Goal: Information Seeking & Learning: Learn about a topic

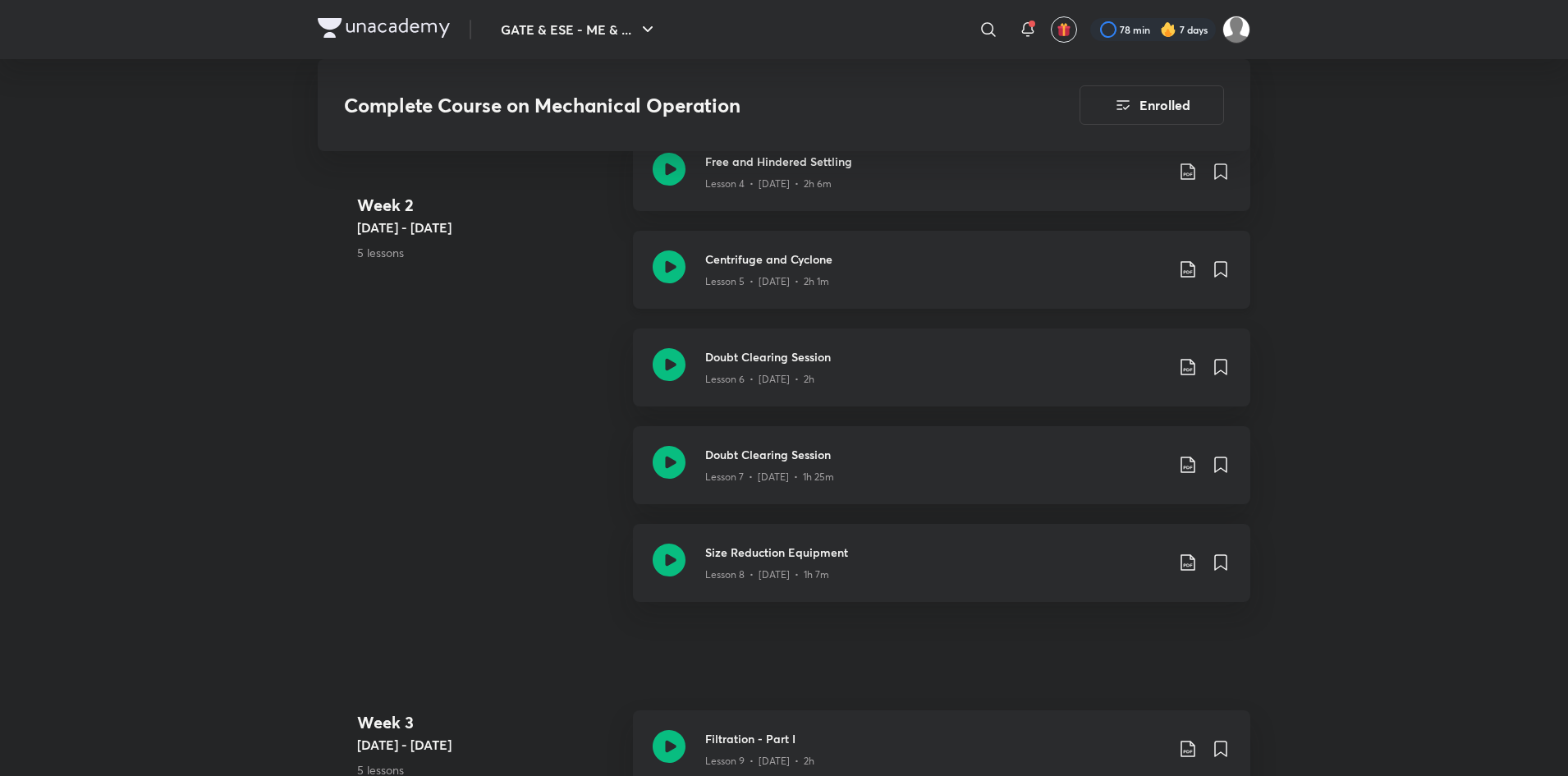
scroll to position [1379, 0]
click at [961, 269] on div "Lesson 5 • Jun 5 • 2h 1m" at bounding box center [934, 277] width 459 height 21
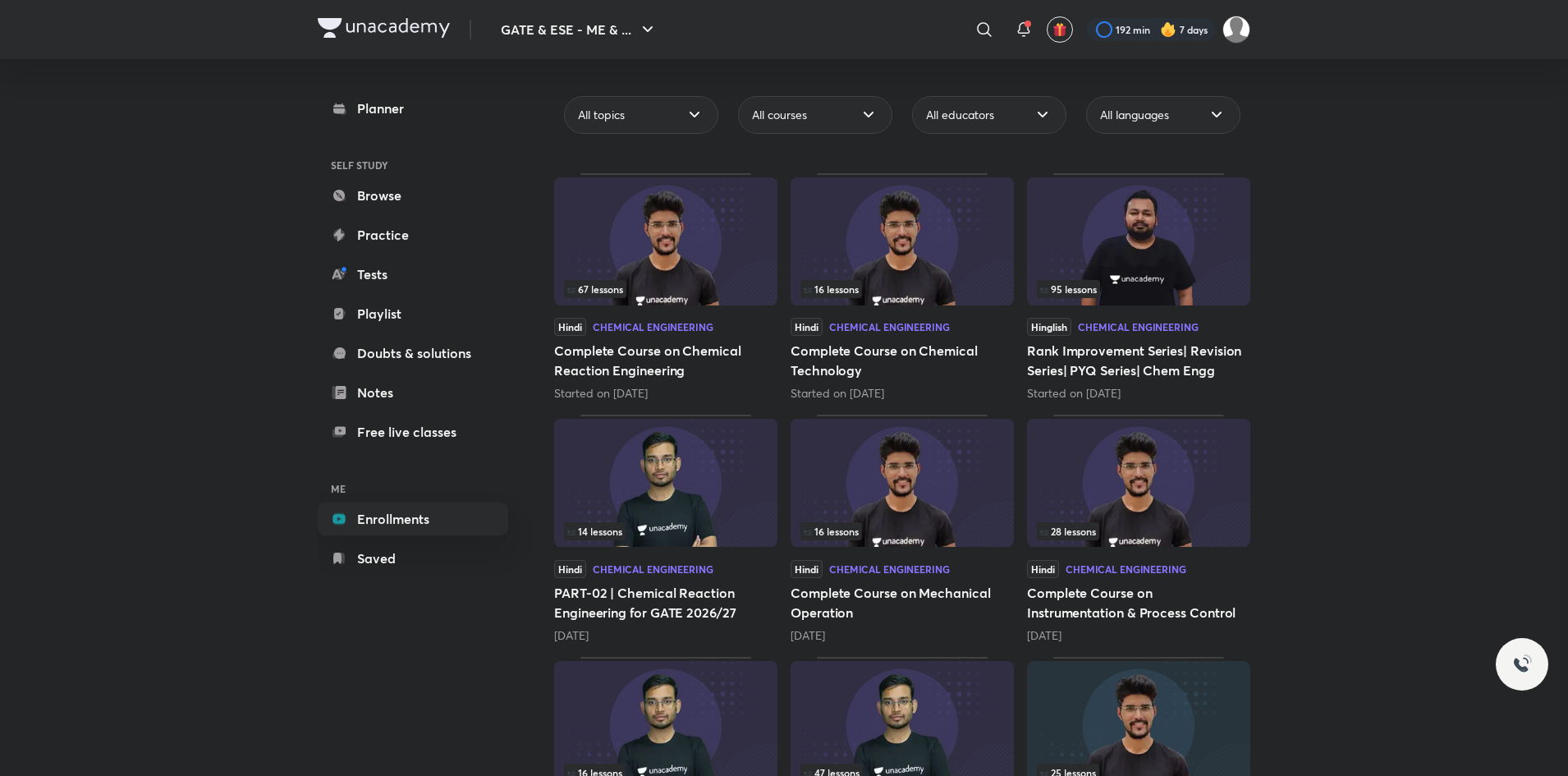
scroll to position [281, 0]
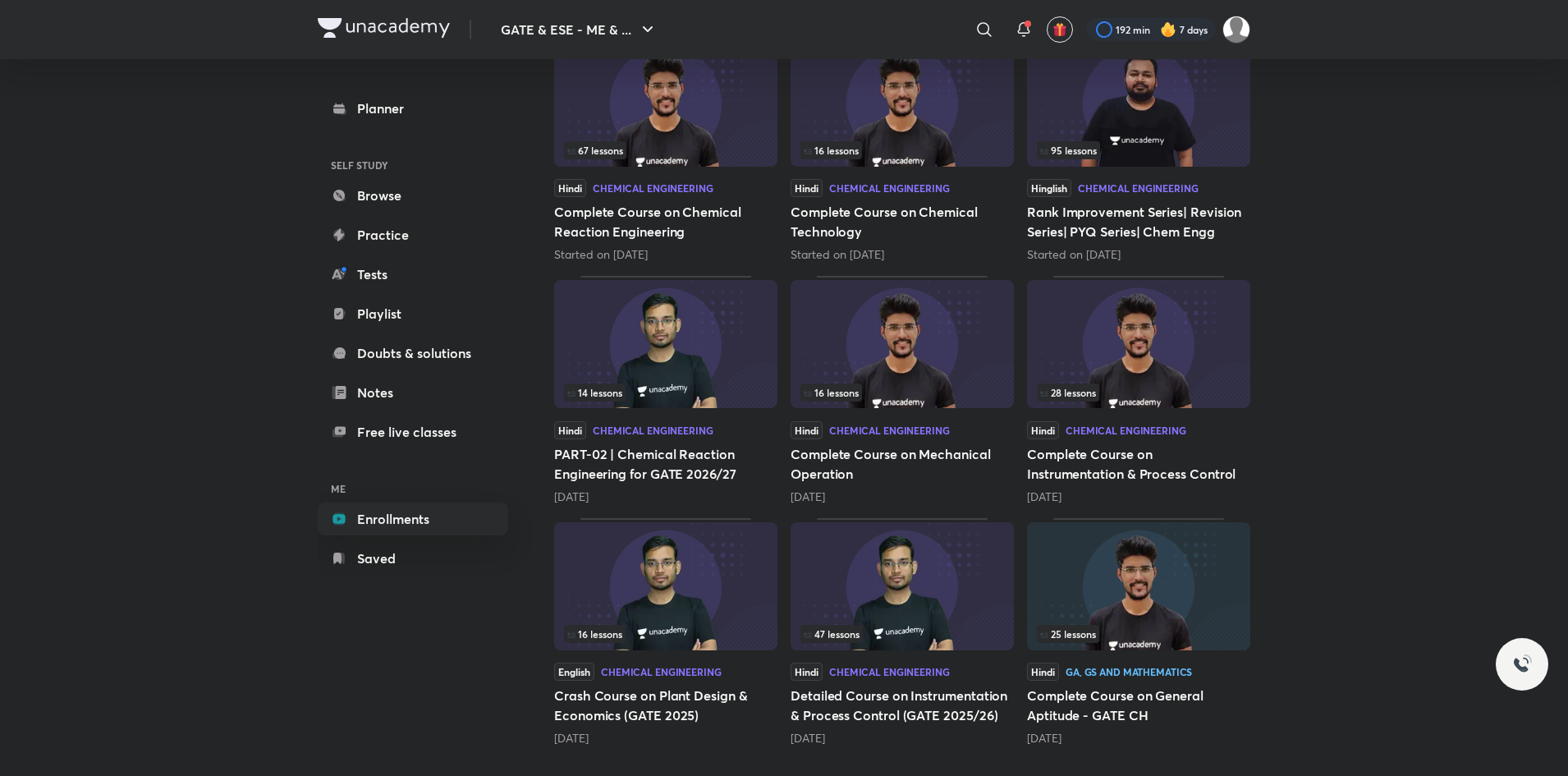
click at [684, 371] on img at bounding box center [666, 344] width 223 height 128
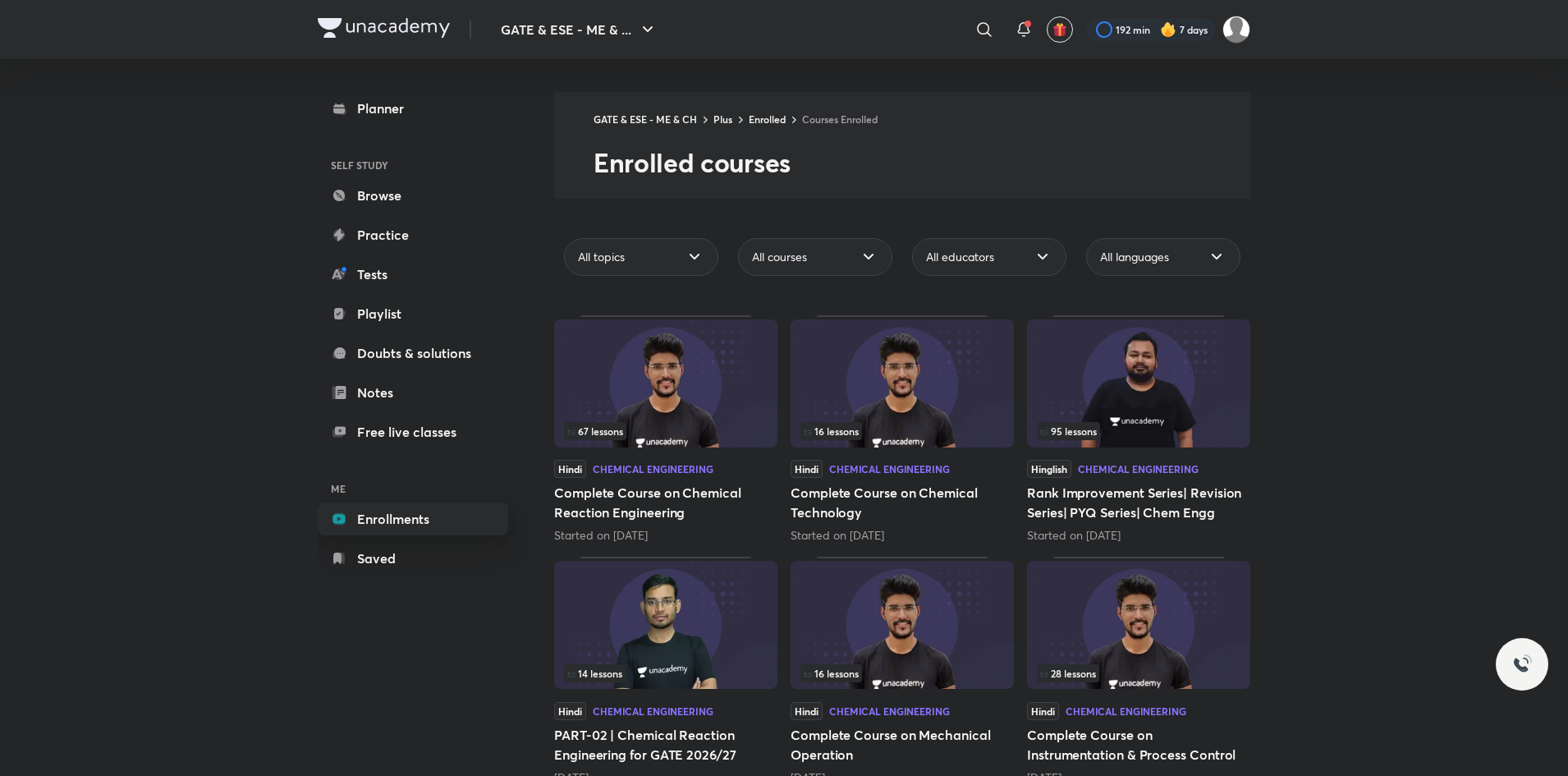
click at [393, 519] on link "Enrollments" at bounding box center [412, 519] width 190 height 33
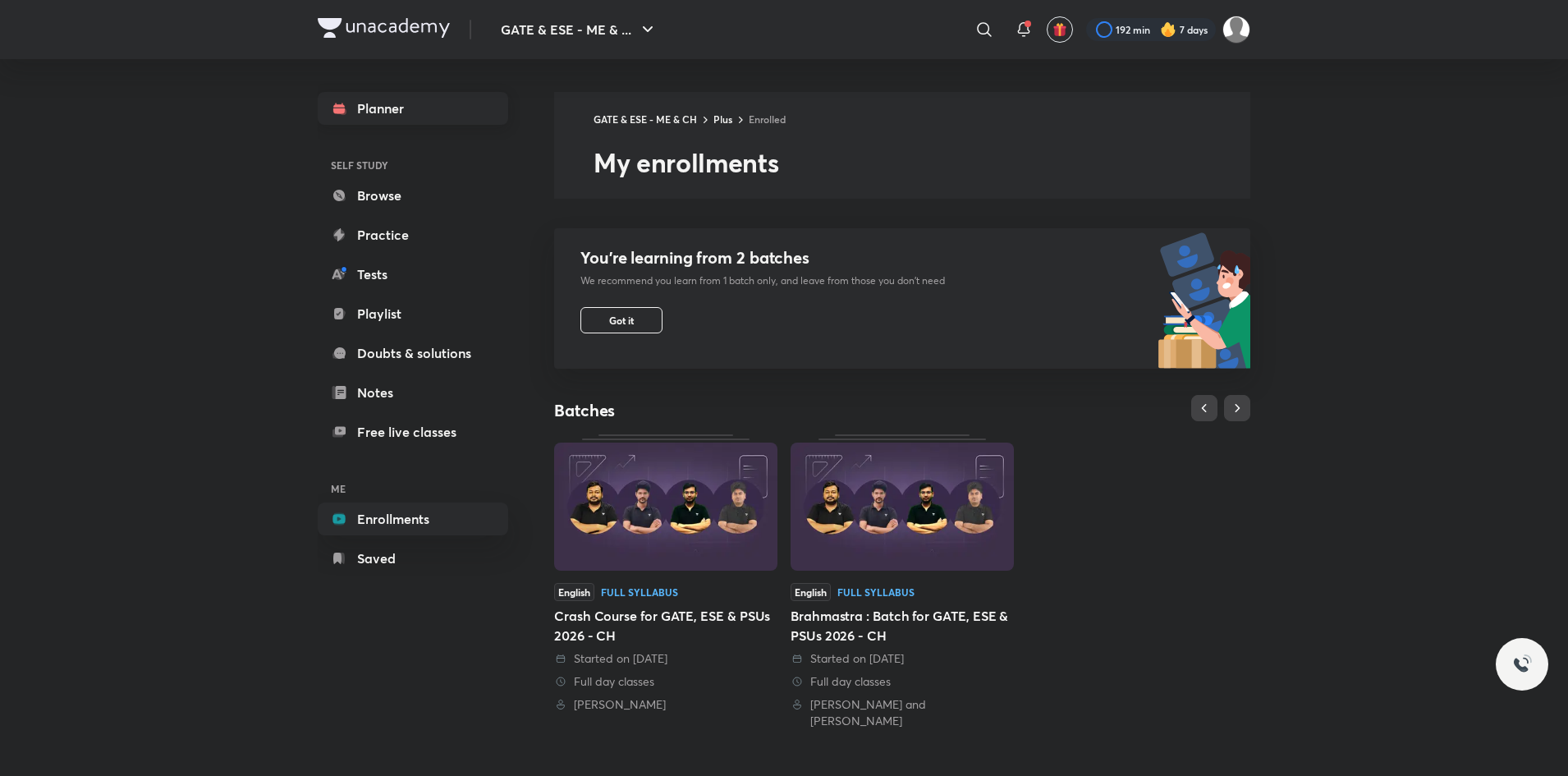
click at [369, 108] on link "Planner" at bounding box center [412, 108] width 190 height 33
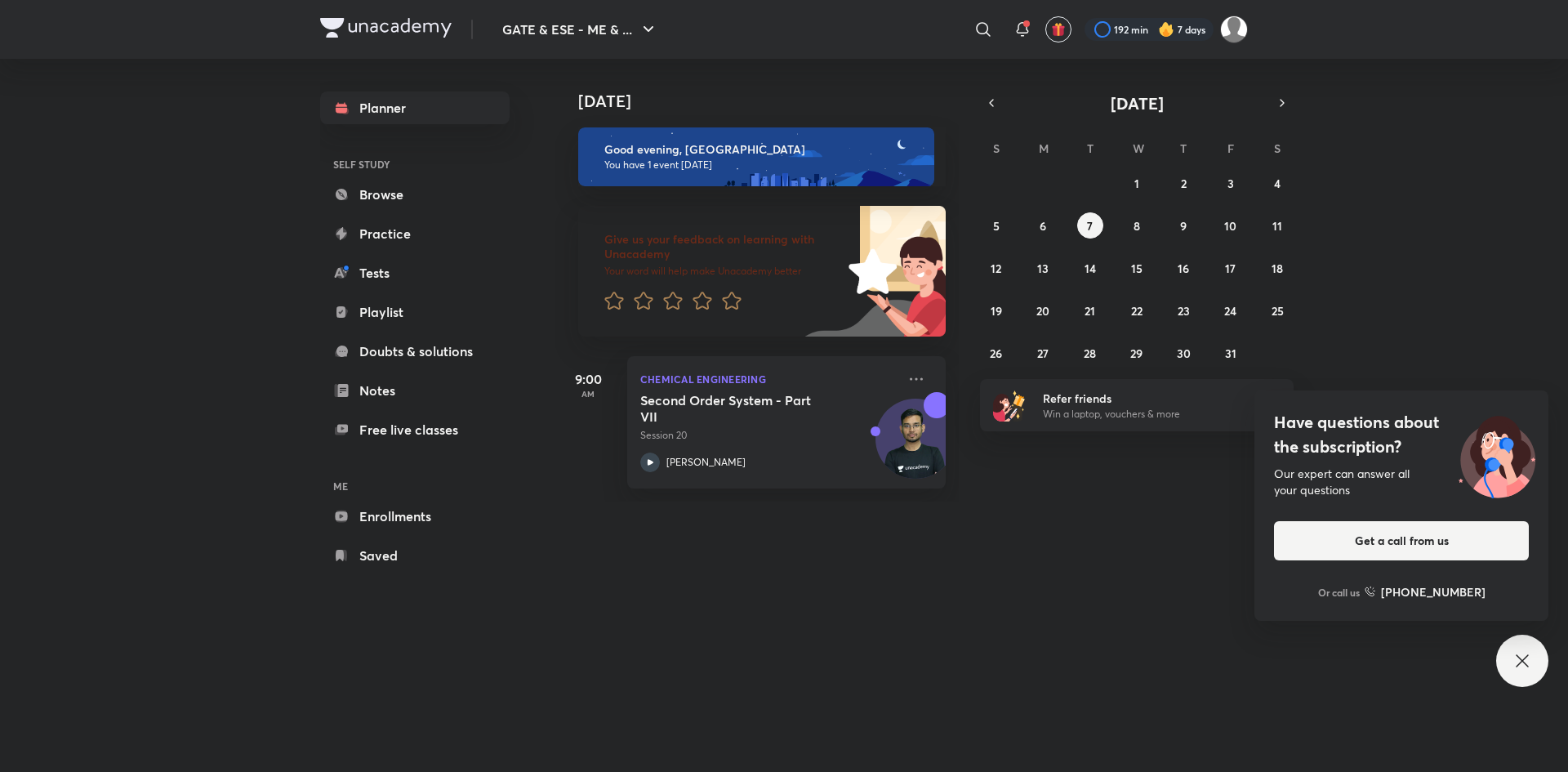
click at [136, 382] on div "GATE & ESE - ME & ... ​ 192 min 7 days Planner SELF STUDY Browse Practice Tests…" at bounding box center [784, 386] width 1568 height 772
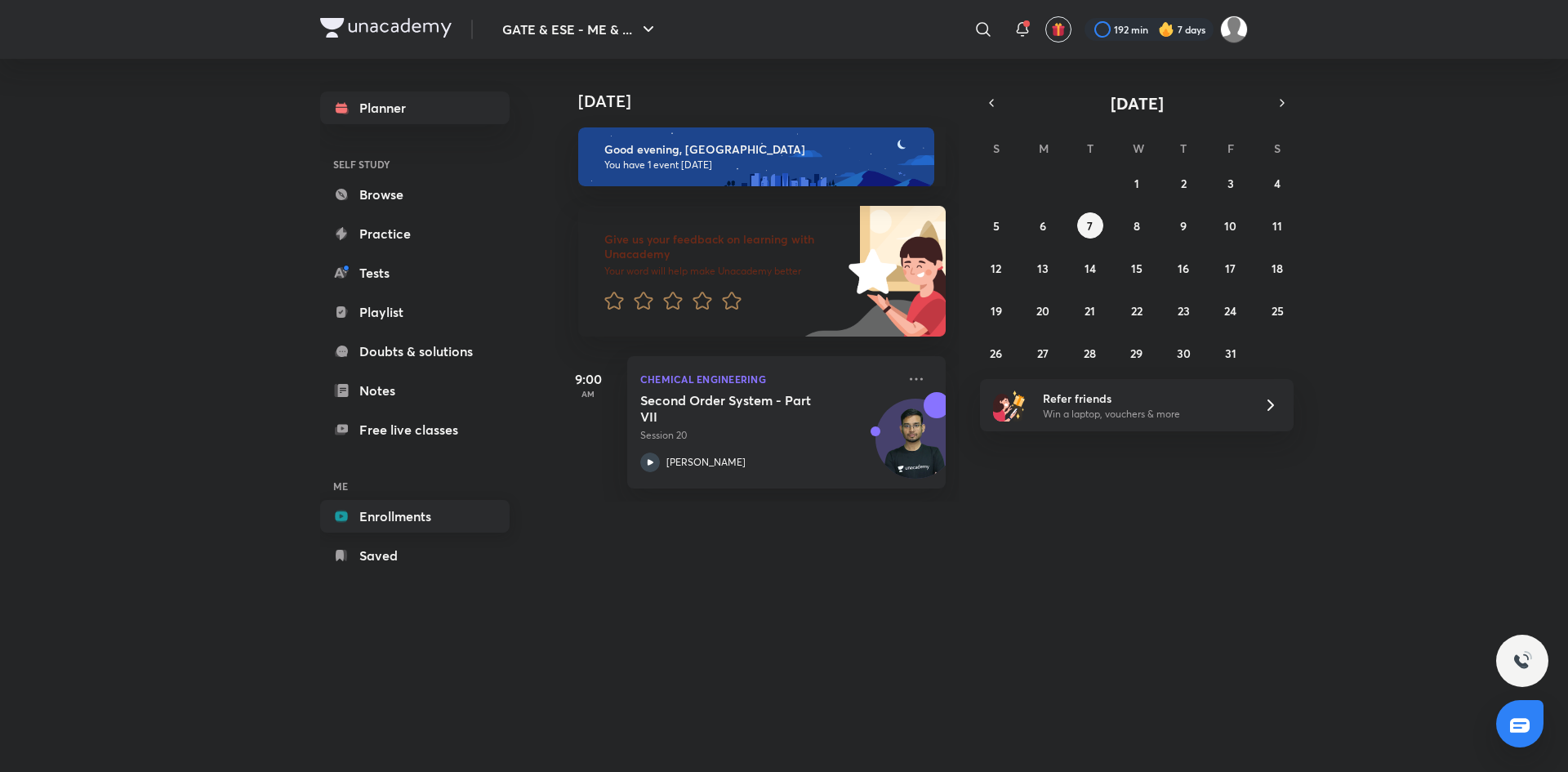
click at [412, 522] on link "Enrollments" at bounding box center [414, 516] width 189 height 33
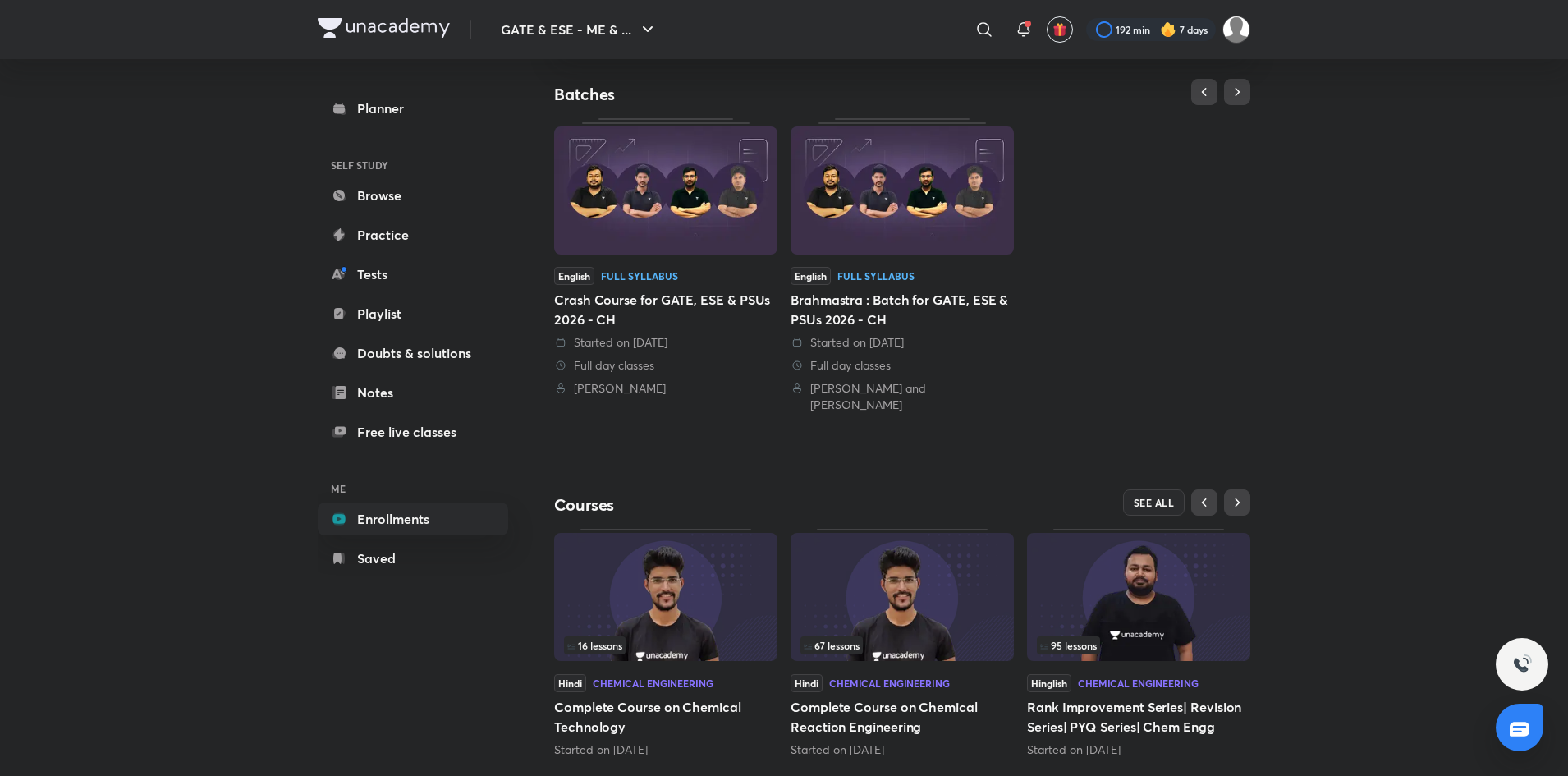
scroll to position [338, 0]
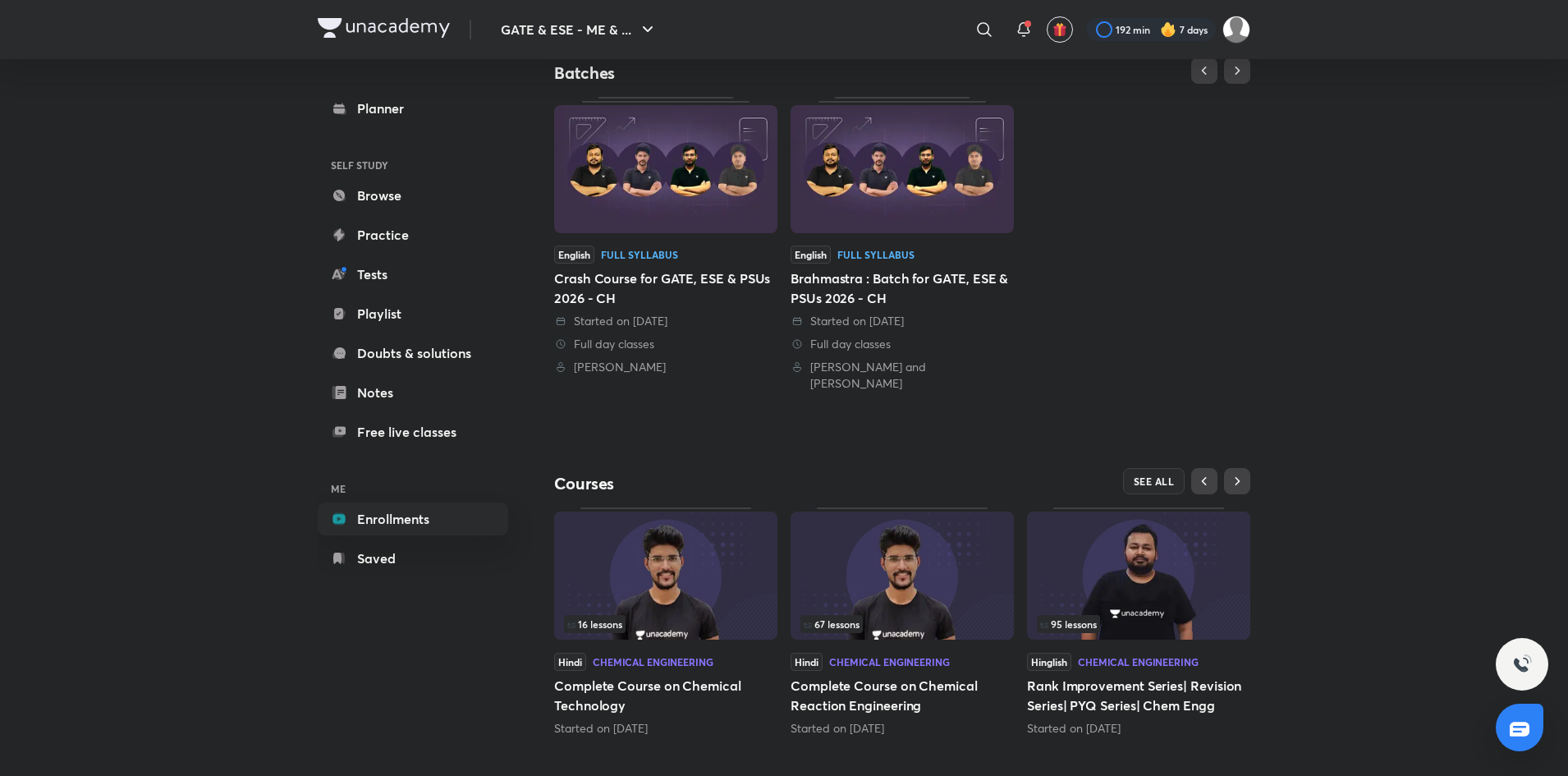
click at [914, 578] on img at bounding box center [902, 575] width 223 height 128
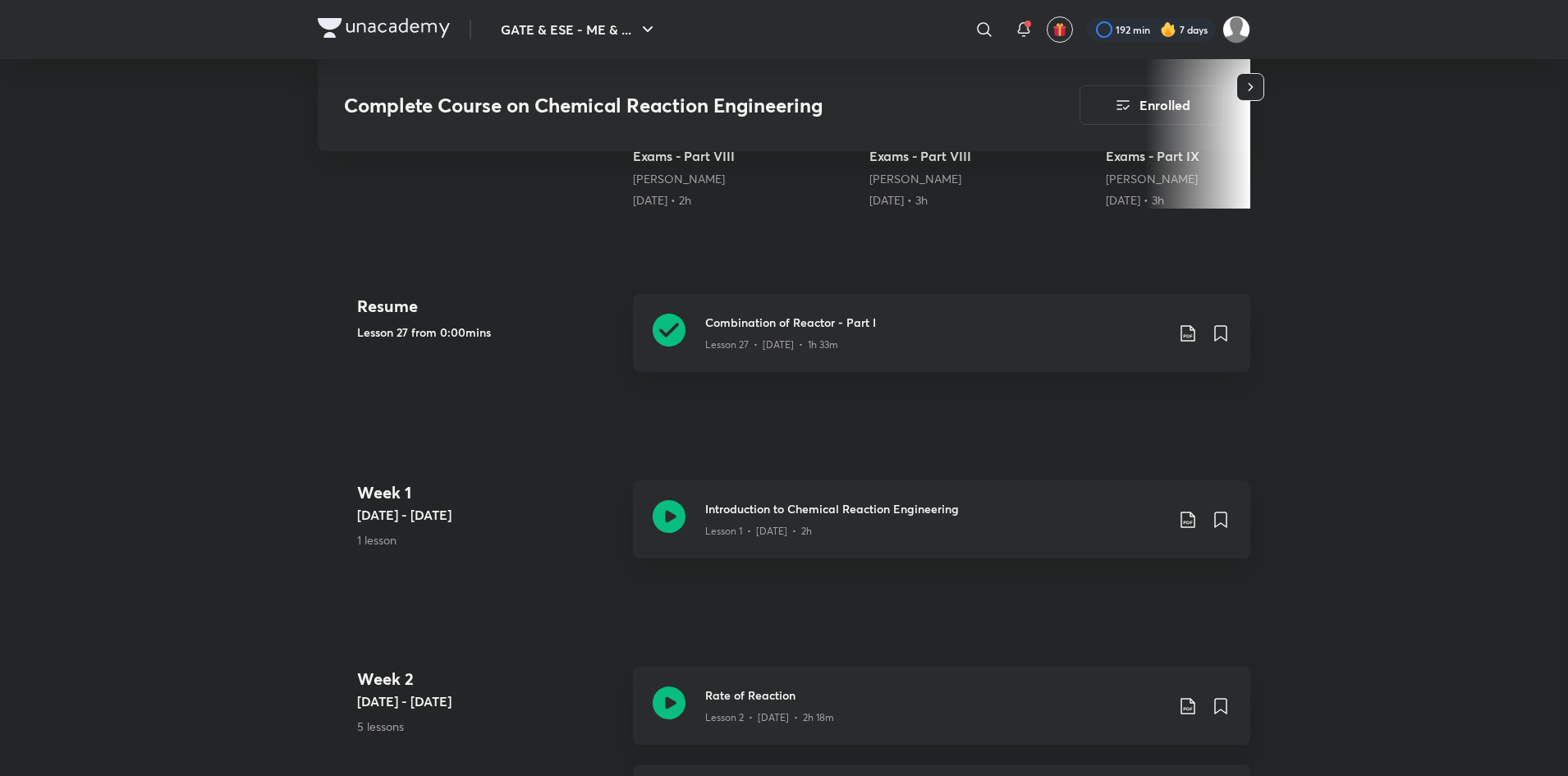
scroll to position [573, 0]
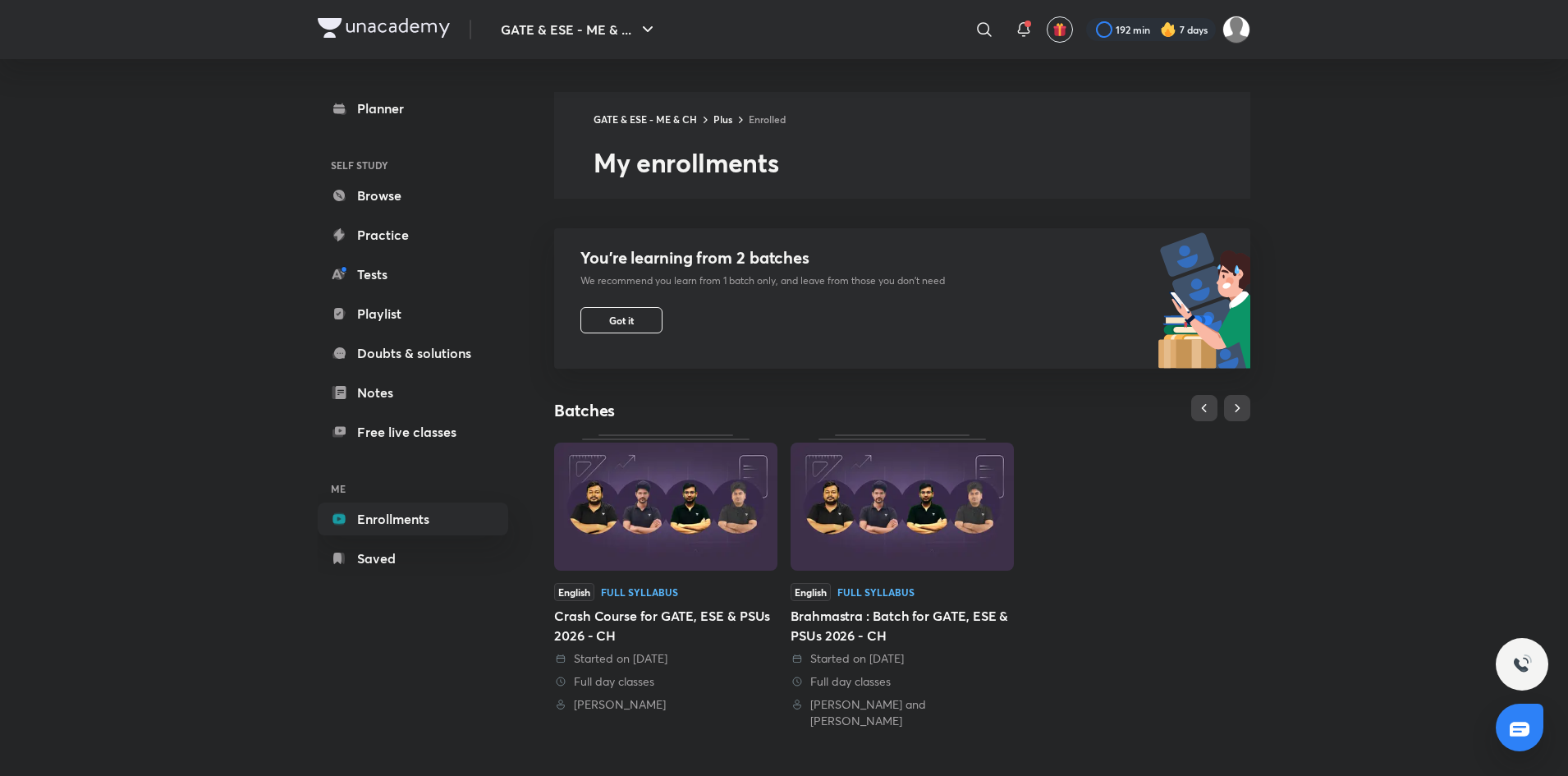
scroll to position [338, 0]
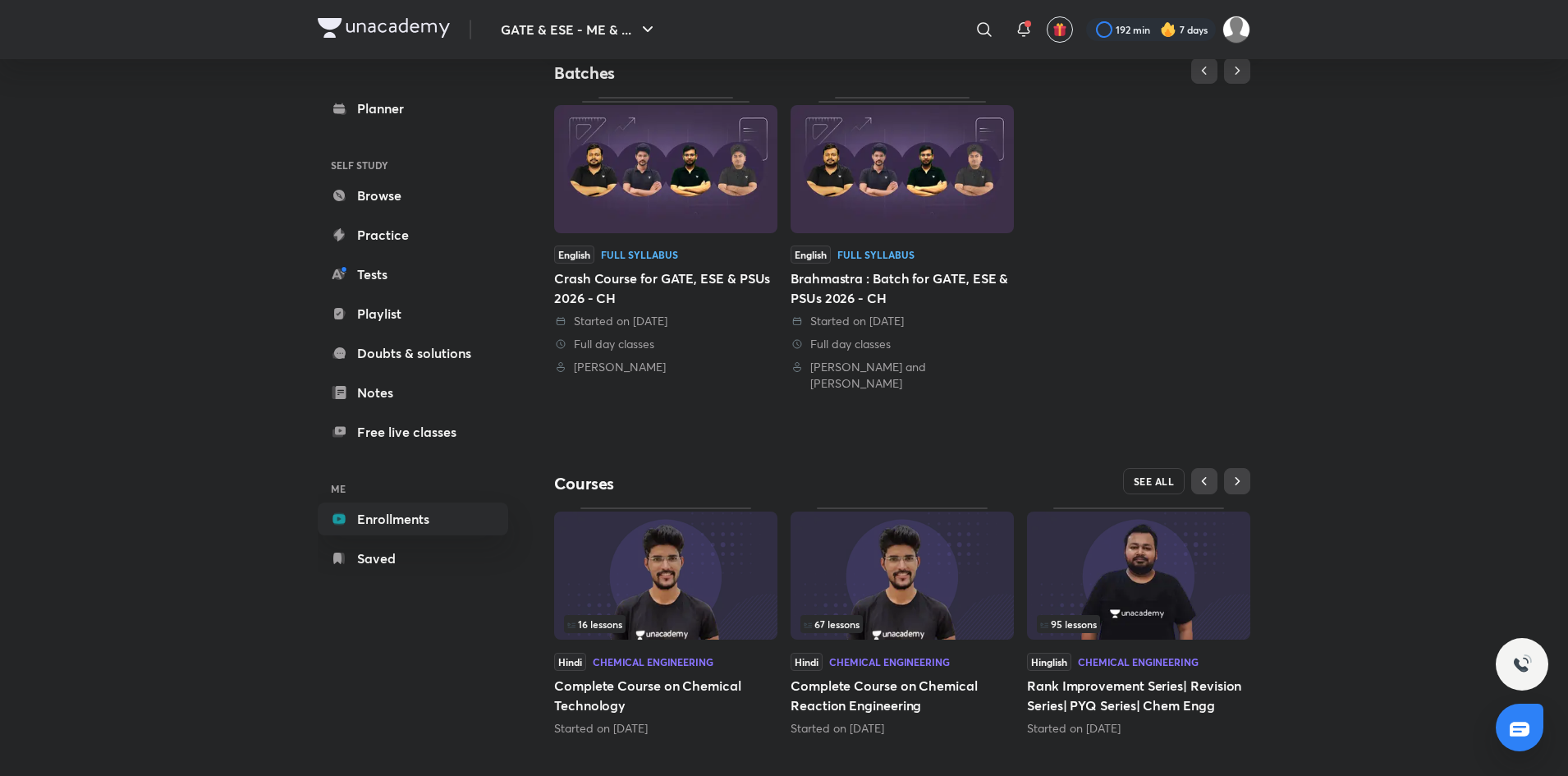
click at [1149, 476] on span "SEE ALL" at bounding box center [1154, 482] width 41 height 12
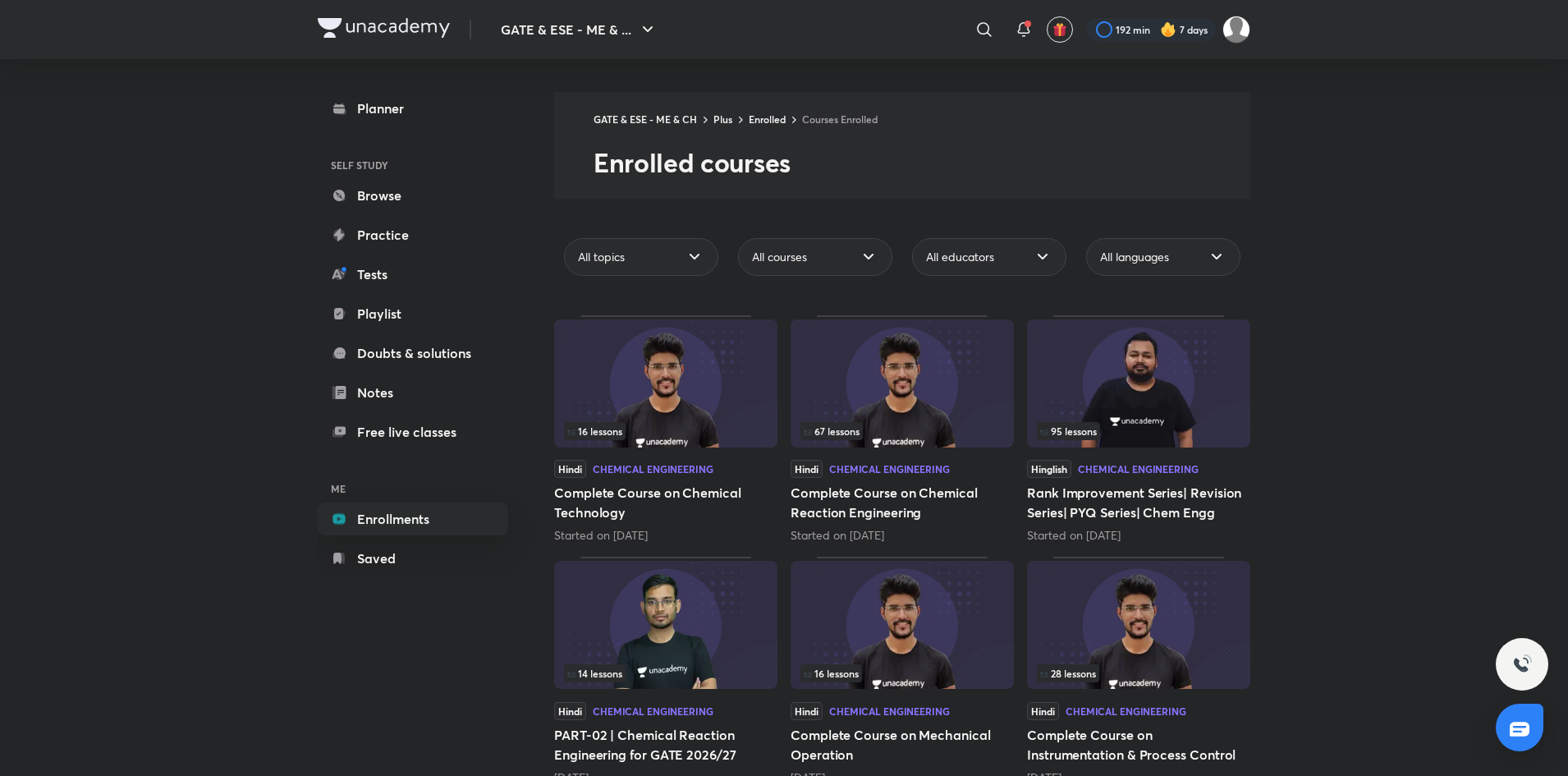
click at [1124, 423] on div "95 lessons" at bounding box center [1138, 431] width 204 height 18
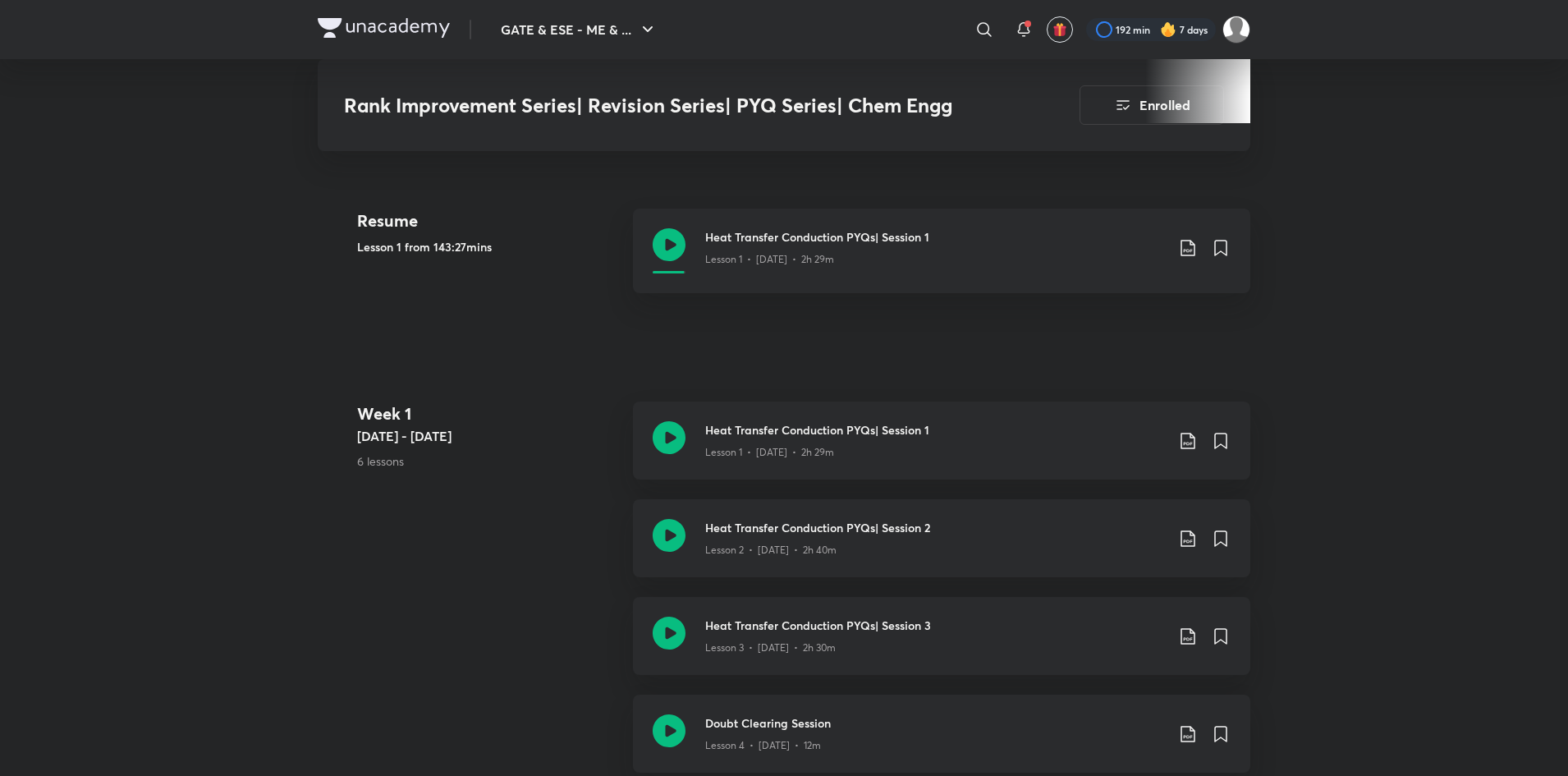
scroll to position [484, 0]
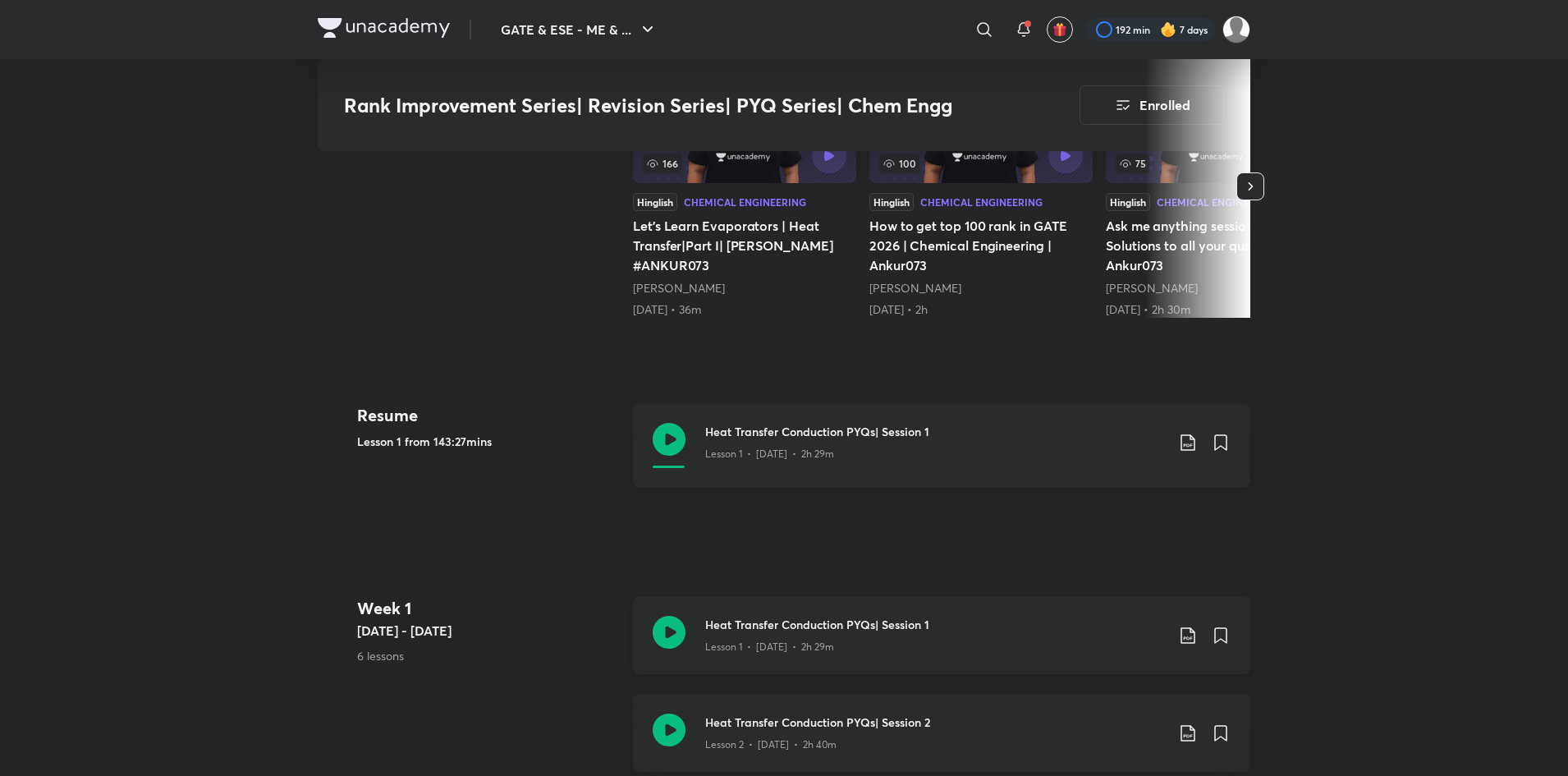
click at [900, 636] on div "Lesson 1 • [DATE] • 2h 29m" at bounding box center [934, 643] width 459 height 21
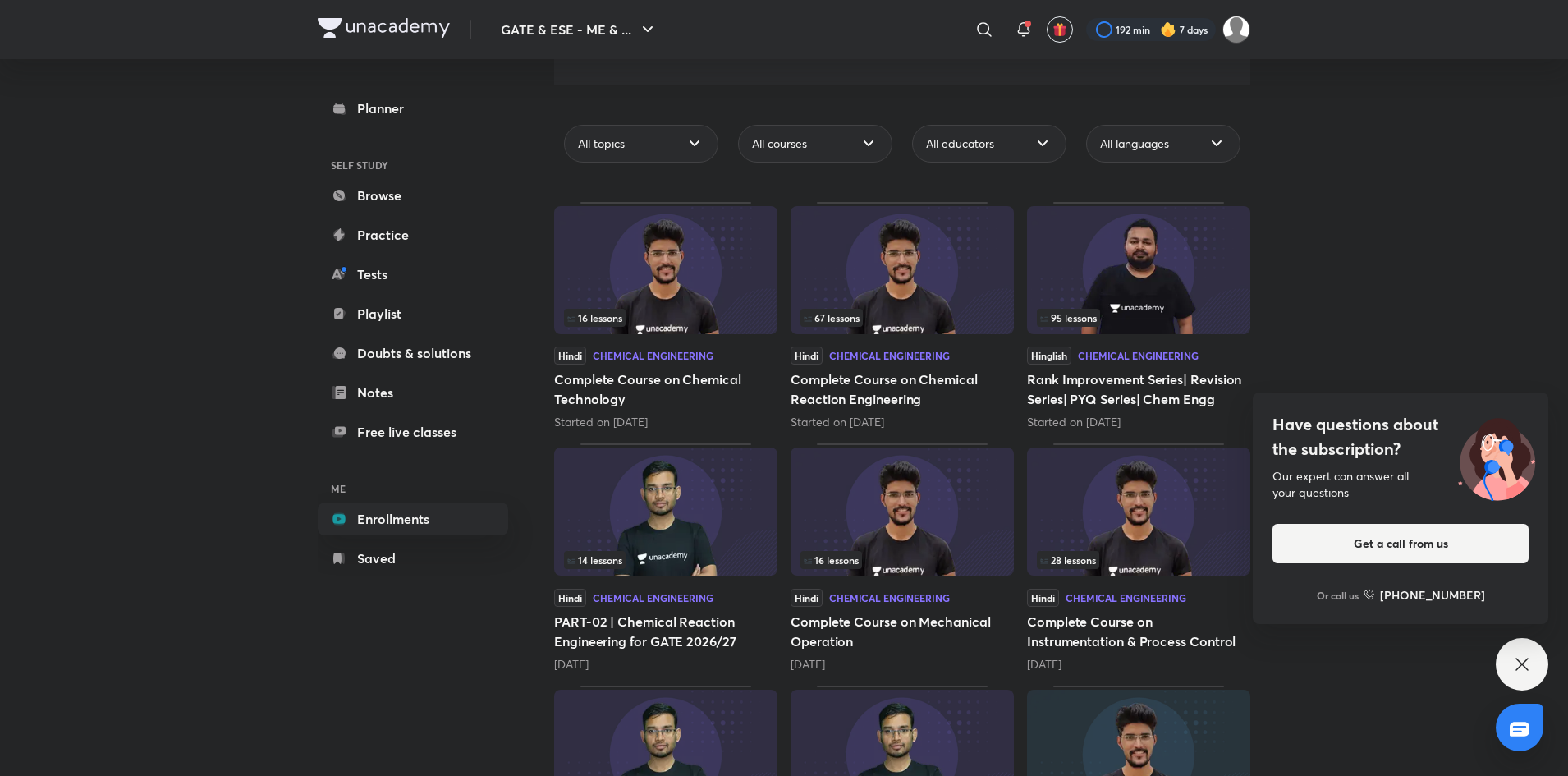
scroll to position [281, 0]
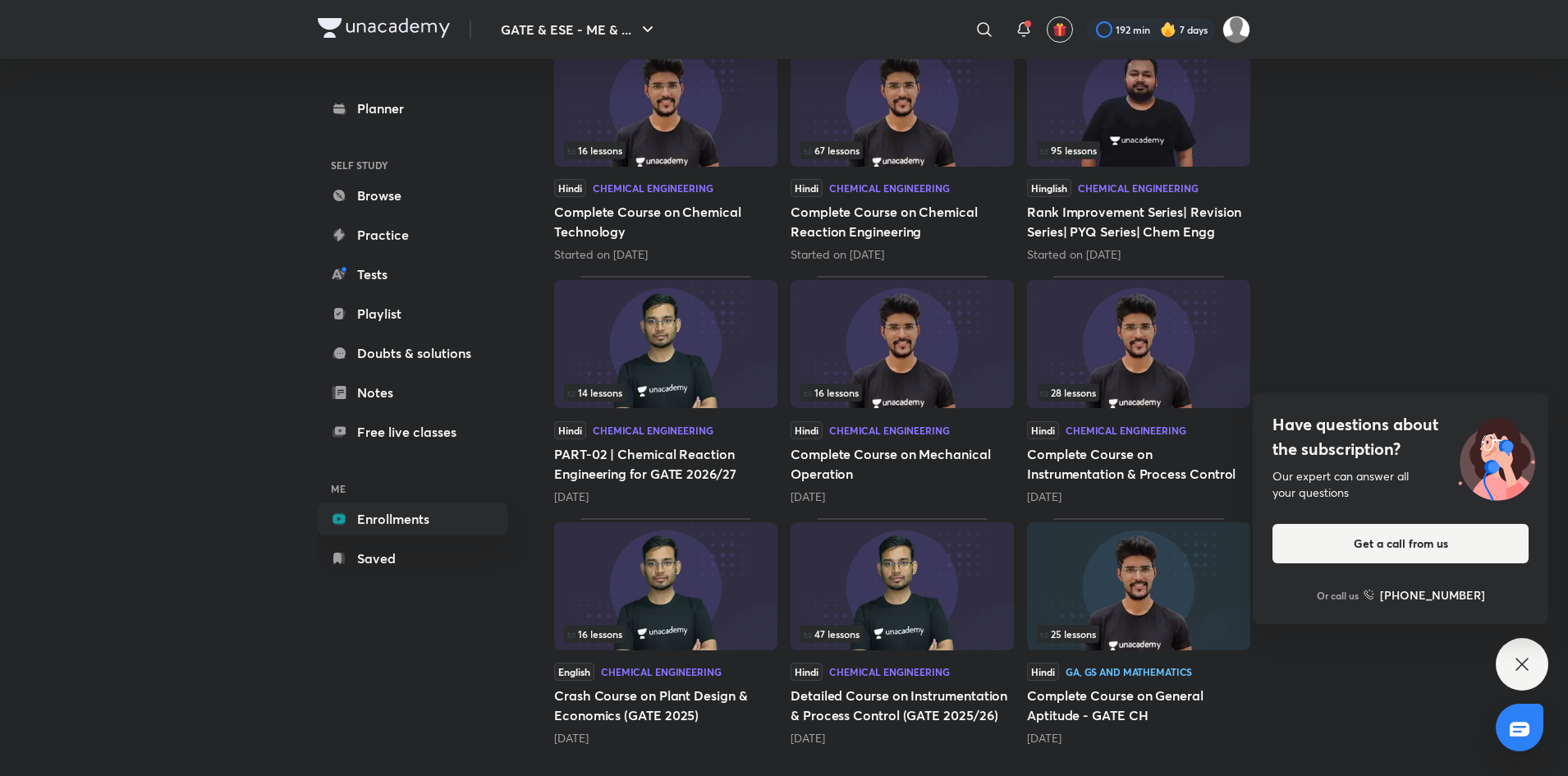
click at [940, 581] on img at bounding box center [902, 586] width 223 height 128
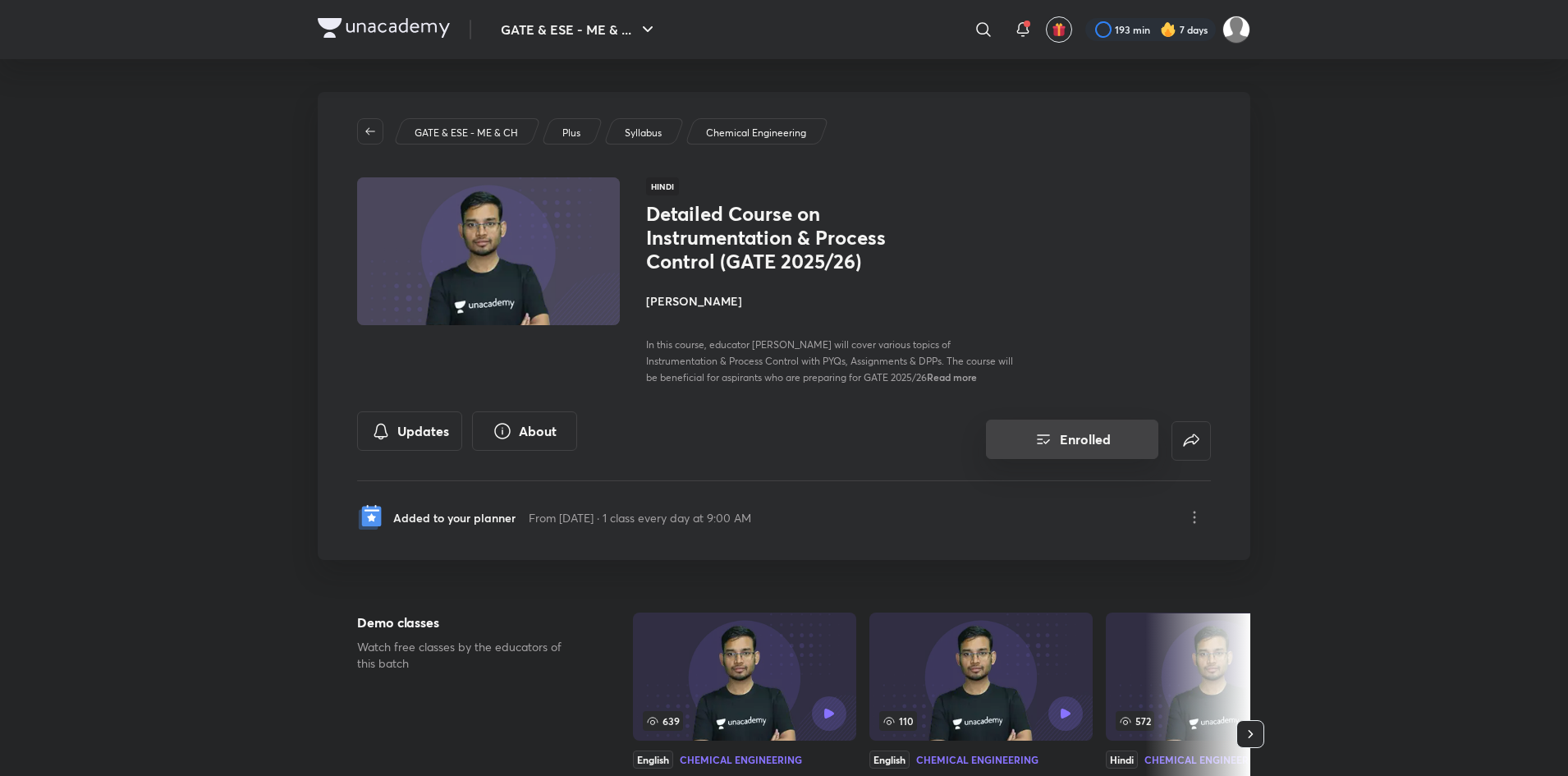
click at [1078, 432] on button "Enrolled" at bounding box center [1072, 439] width 173 height 40
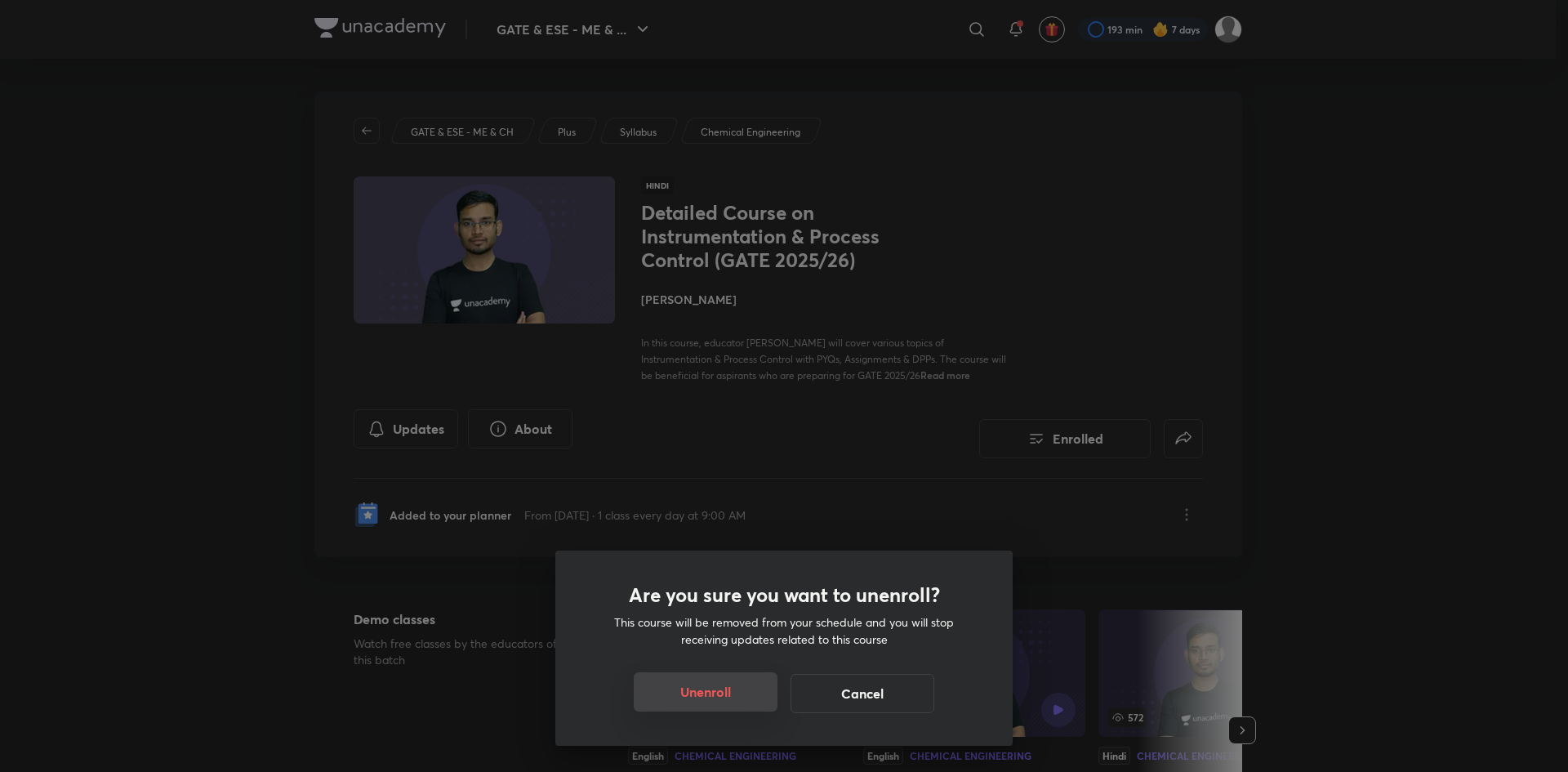
click at [709, 687] on button "Unenroll" at bounding box center [705, 691] width 144 height 40
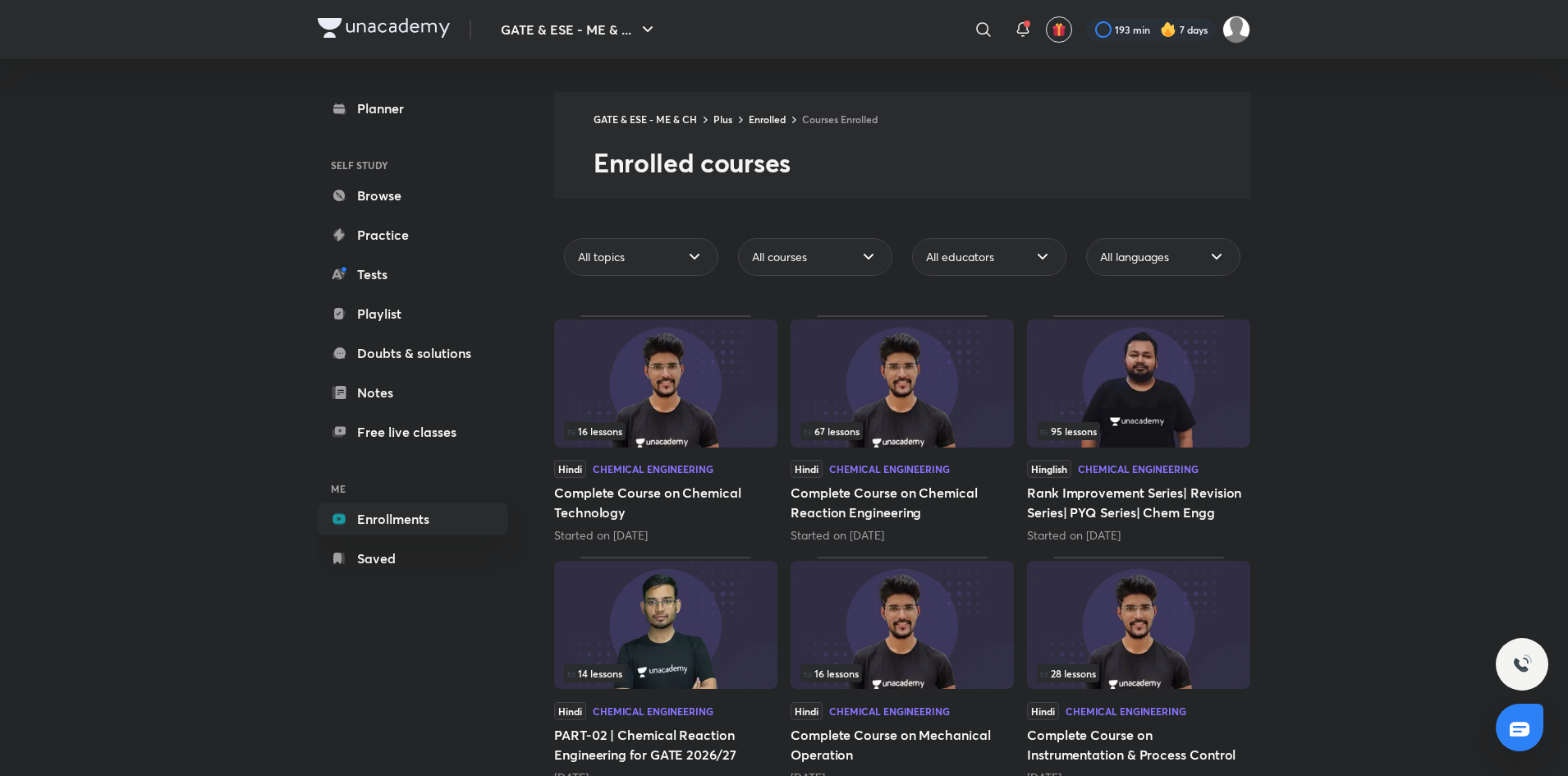
click at [1318, 286] on div "GATE & ESE - ME & ... ​ 193 min 7 days Planner SELF STUDY Browse Practice Tests…" at bounding box center [784, 528] width 1568 height 1057
click at [721, 373] on img at bounding box center [666, 382] width 223 height 128
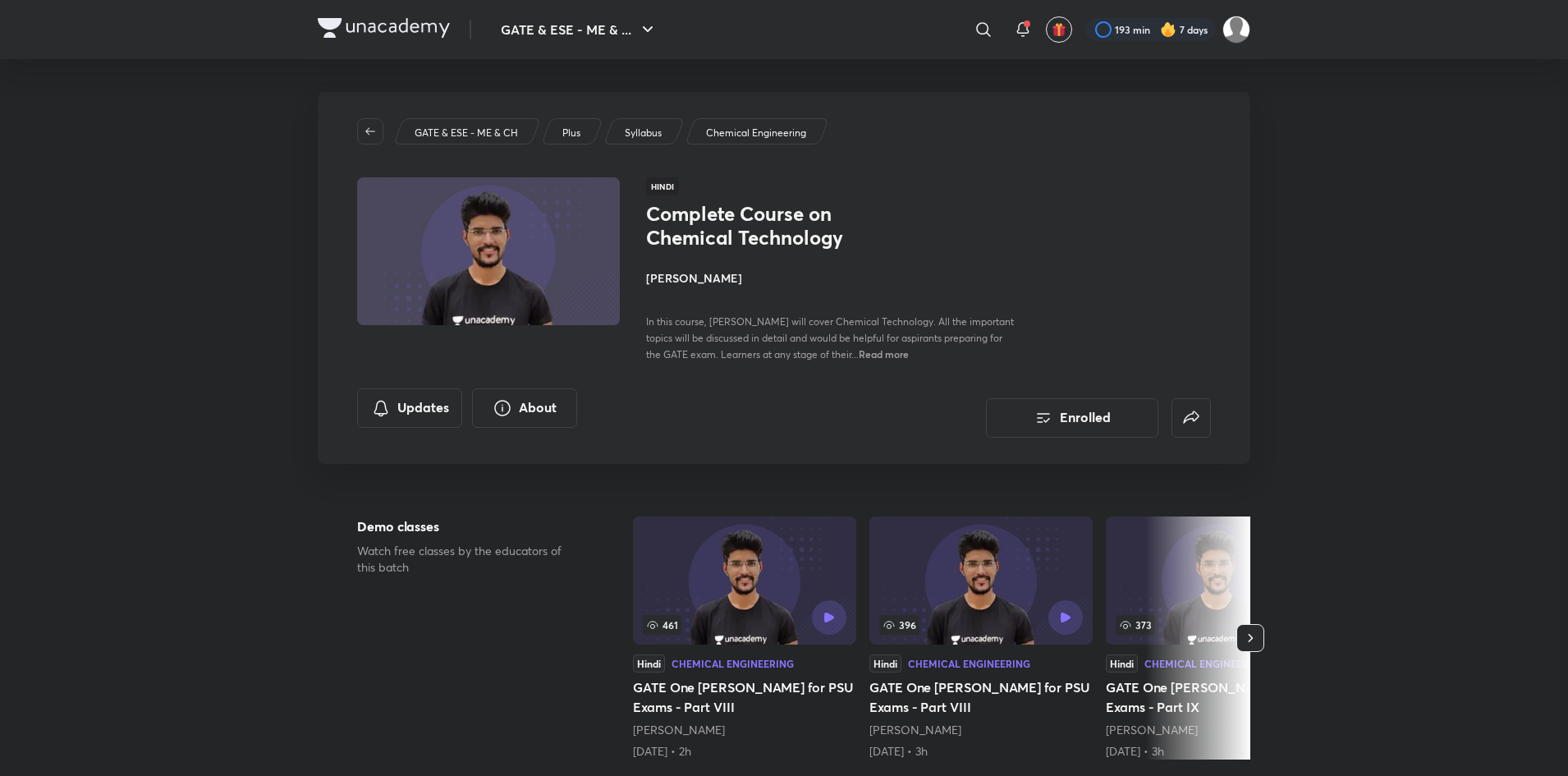
click at [700, 280] on h4 "[PERSON_NAME]" at bounding box center [830, 278] width 368 height 17
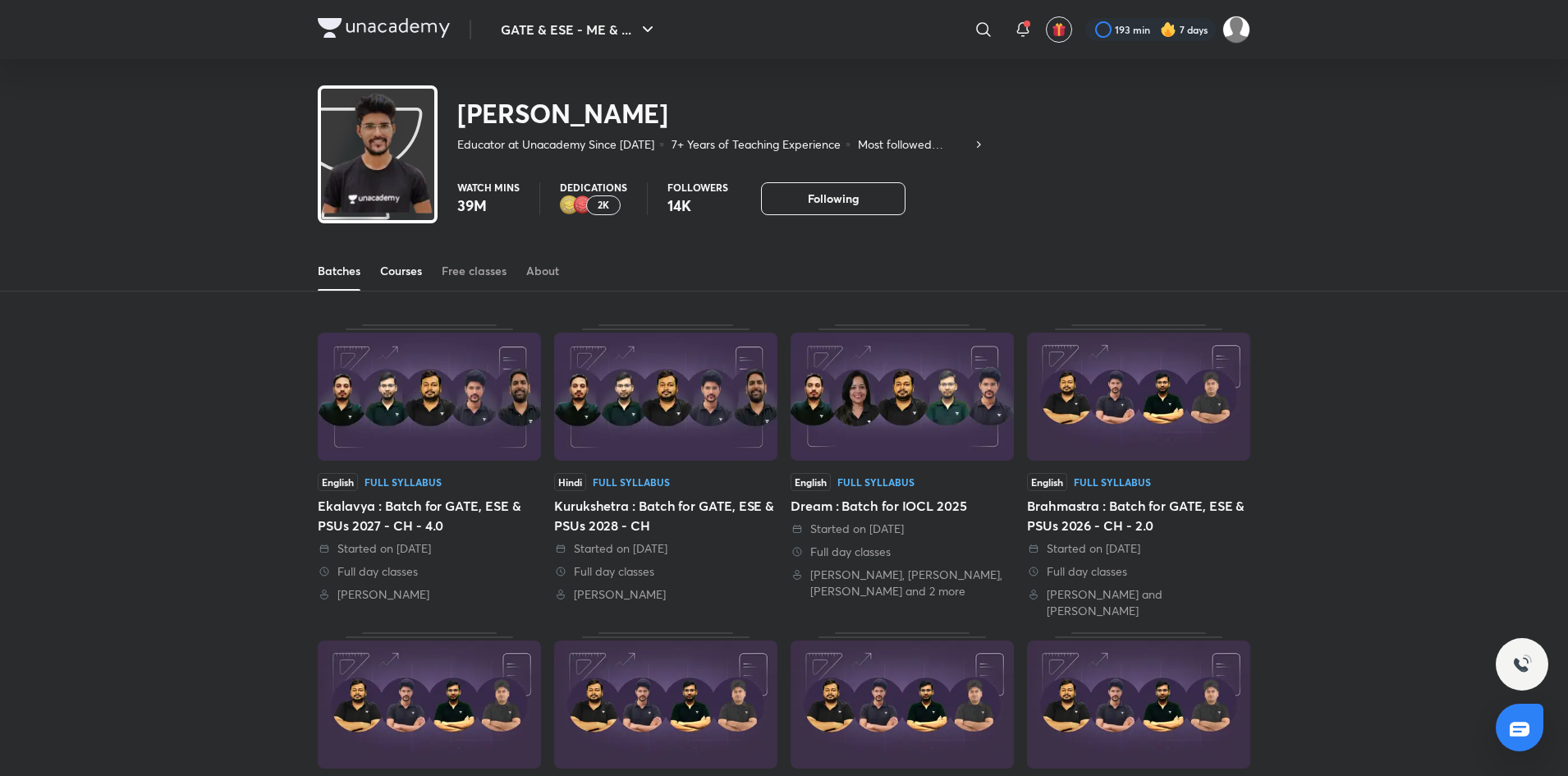
click at [404, 270] on div "Courses" at bounding box center [400, 270] width 41 height 16
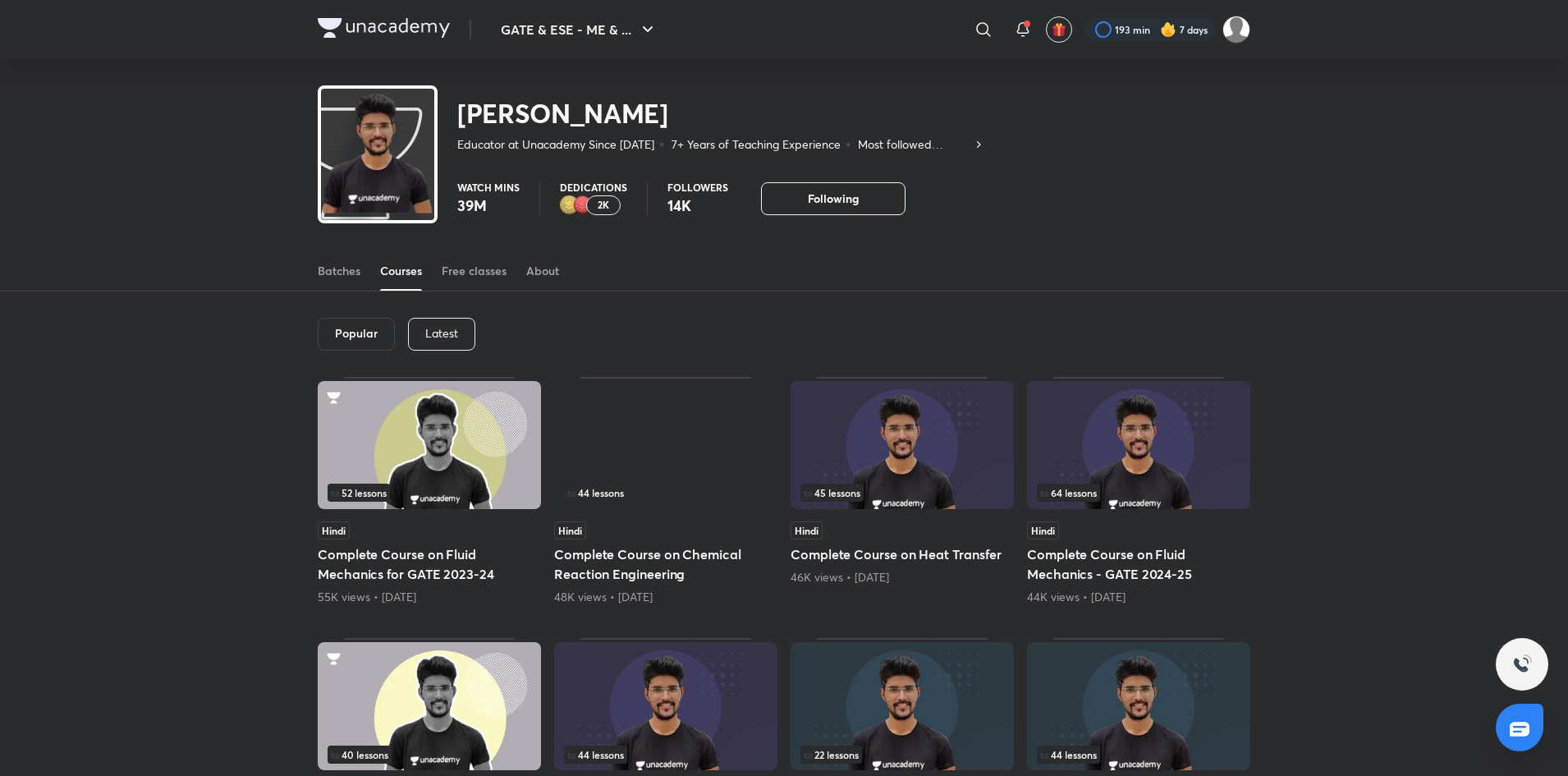
click at [444, 337] on p "Latest" at bounding box center [442, 333] width 33 height 14
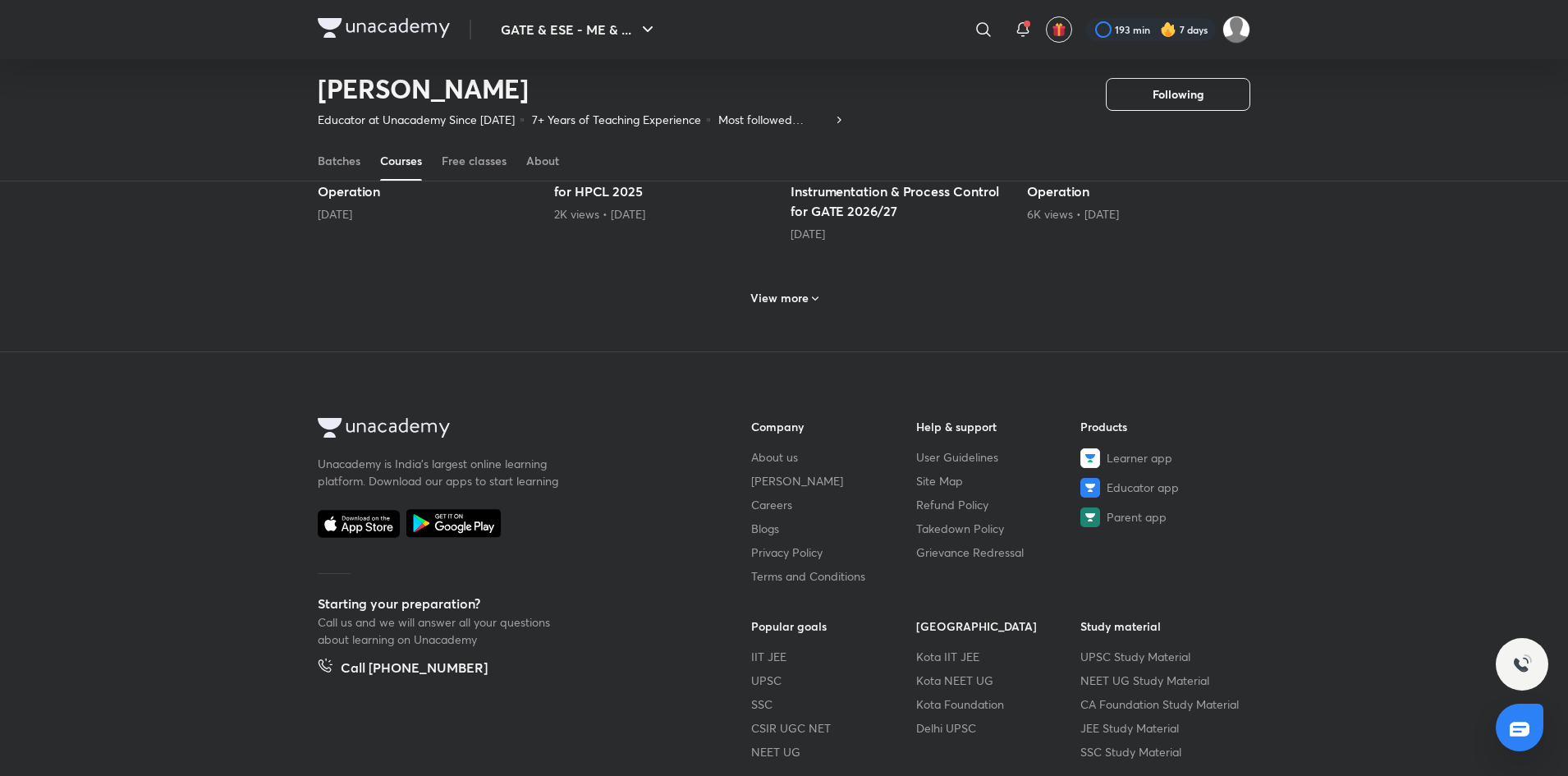
scroll to position [857, 0]
click at [804, 301] on h6 "View more" at bounding box center [779, 297] width 58 height 16
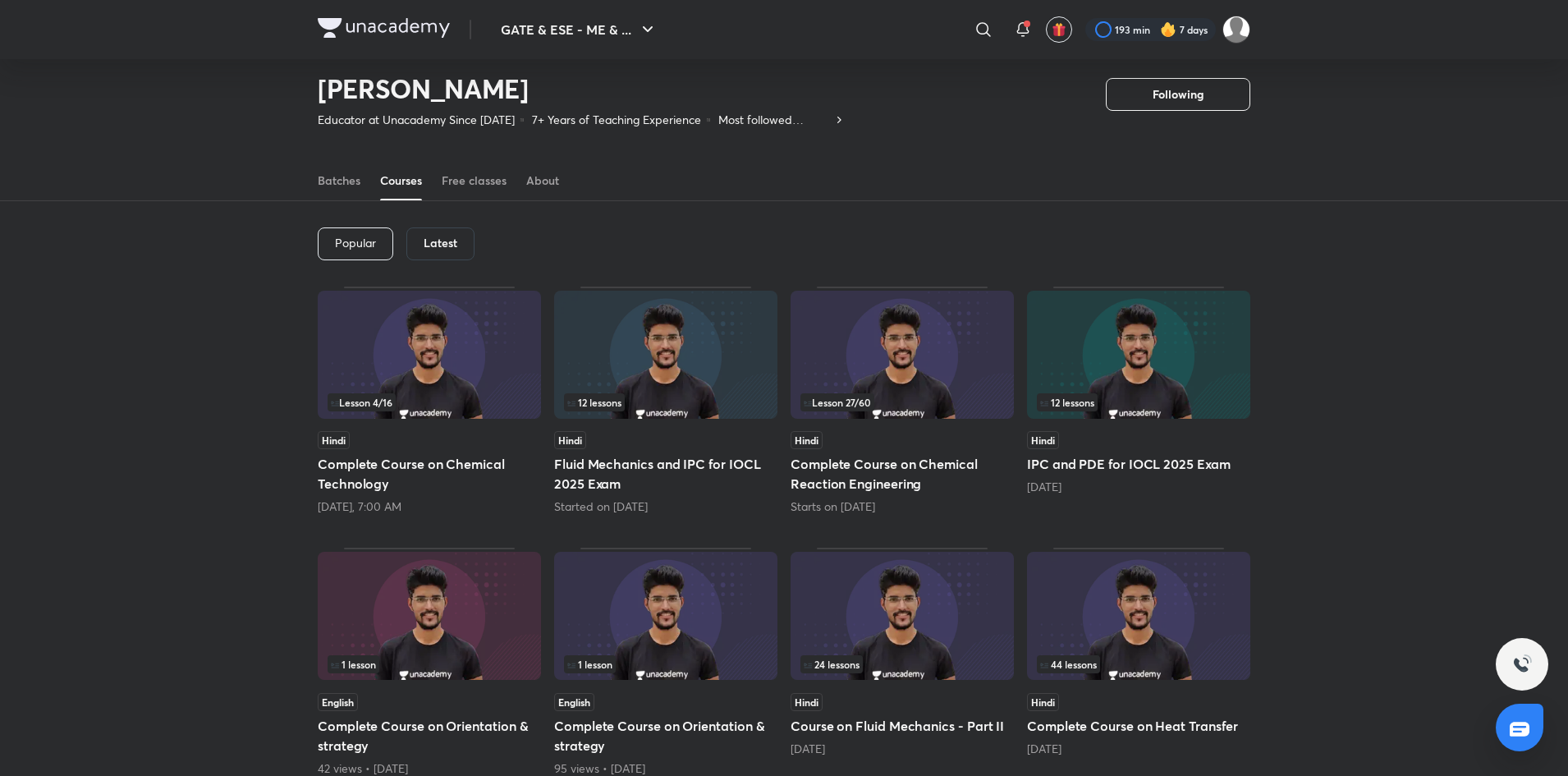
scroll to position [41, 0]
click at [1171, 632] on img at bounding box center [1139, 616] width 223 height 128
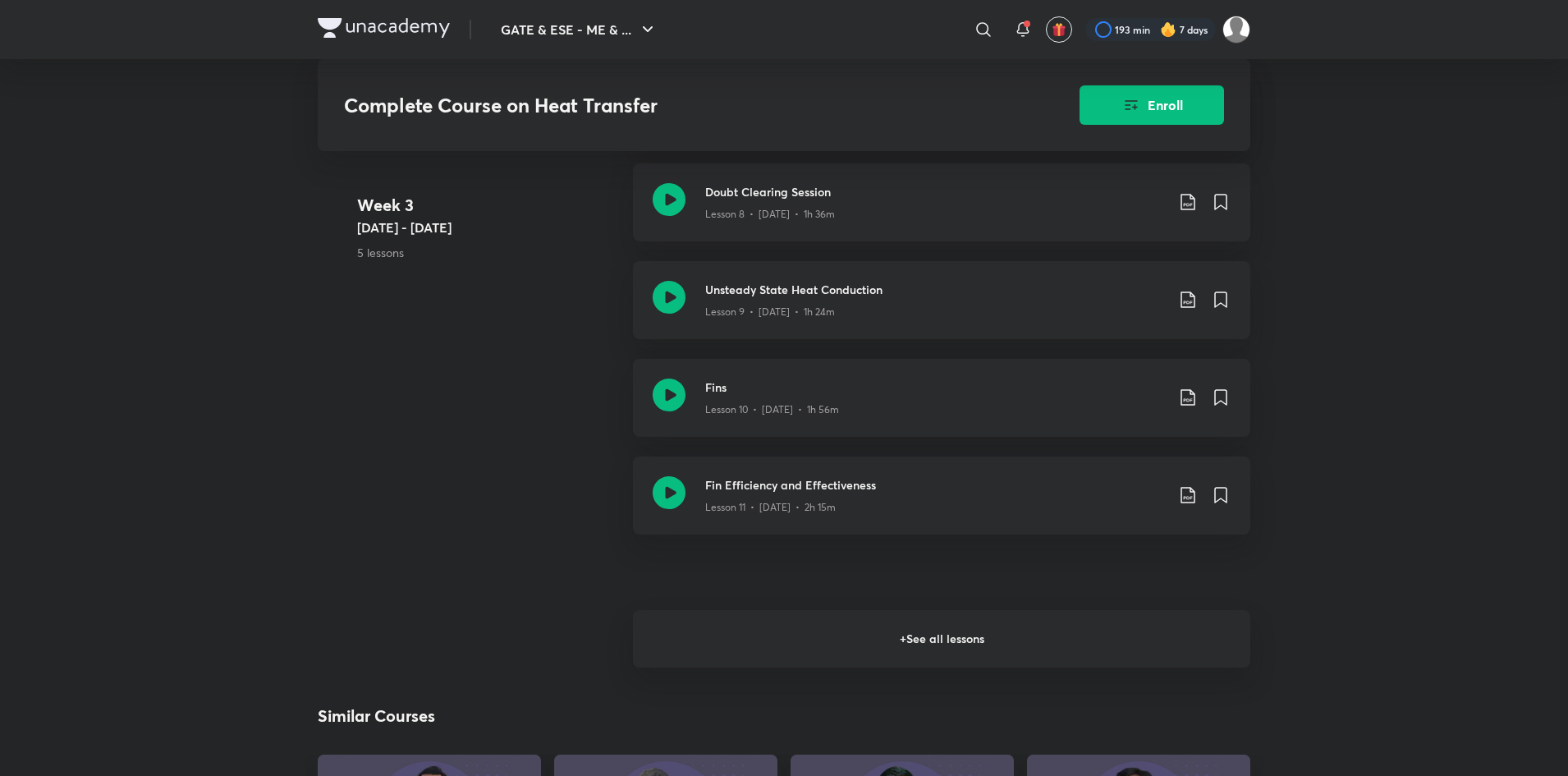
scroll to position [1747, 0]
click at [1176, 641] on h6 "+ See all lessons" at bounding box center [942, 638] width 618 height 58
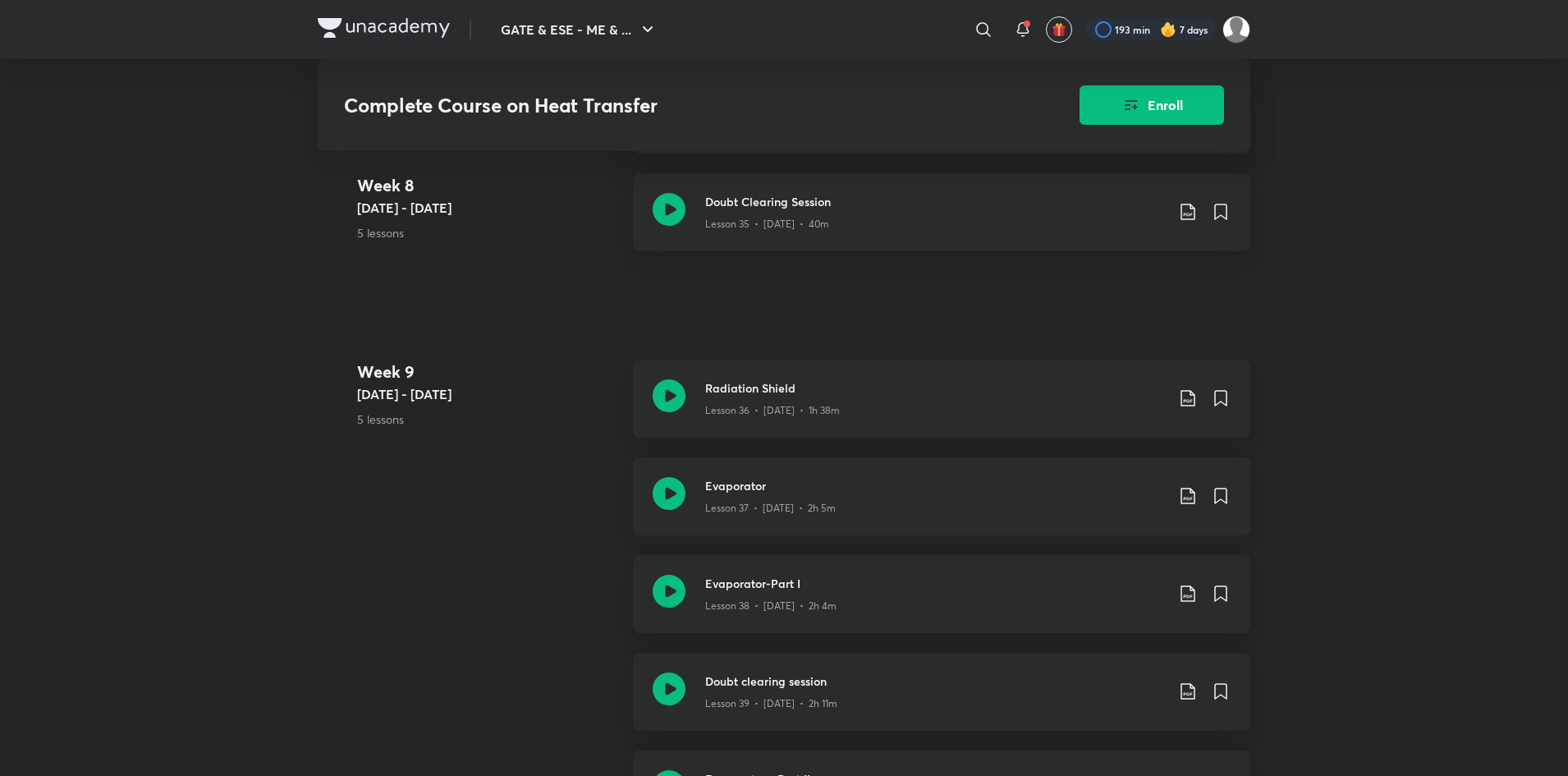
scroll to position [4816, 0]
click at [1098, 691] on h3 "Doubt clearing session" at bounding box center [934, 682] width 459 height 17
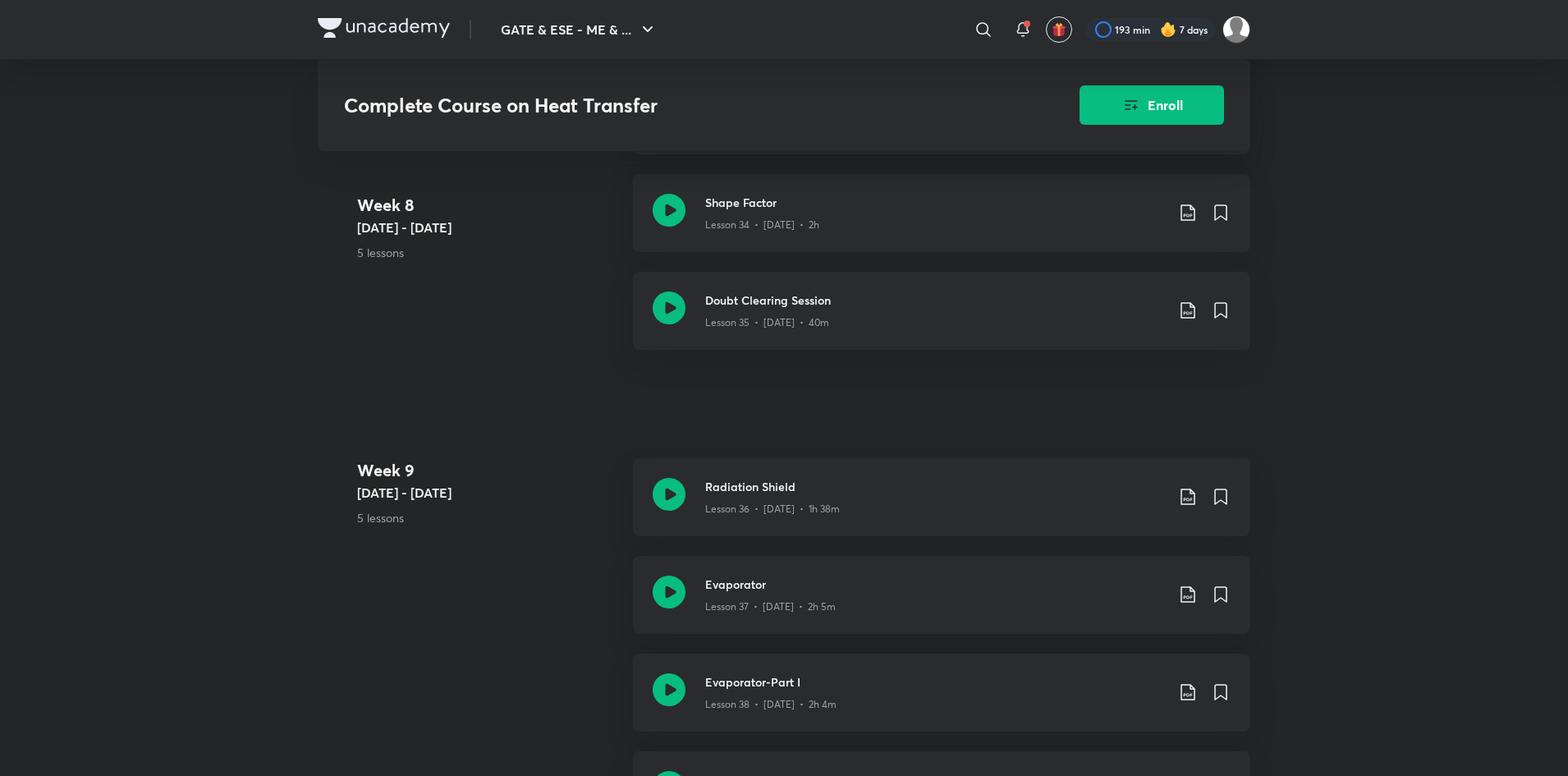
scroll to position [4718, 0]
click at [957, 707] on div "Lesson 38 • Aug 20 • 2h 4m" at bounding box center [934, 702] width 459 height 21
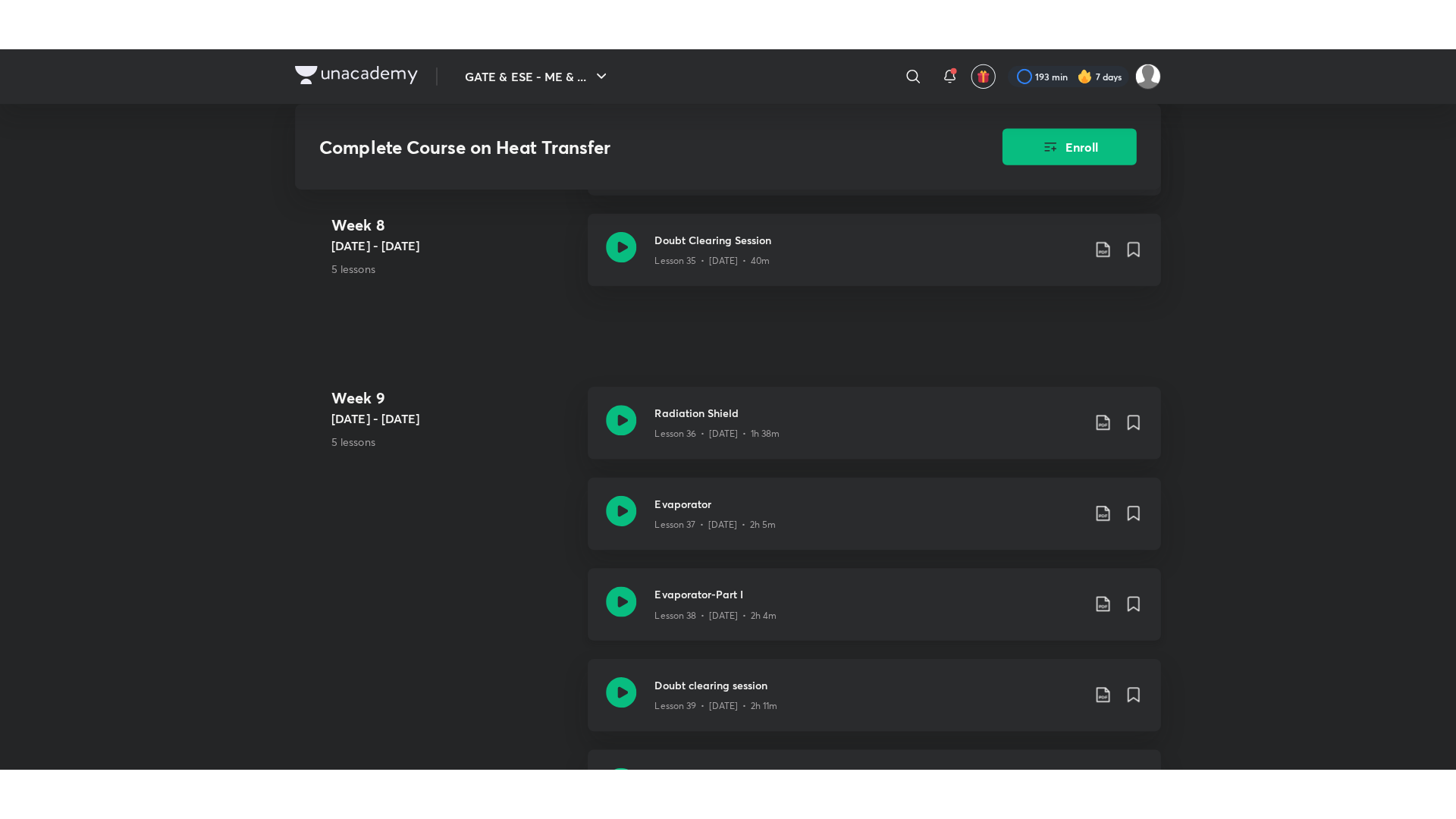
scroll to position [4444, 0]
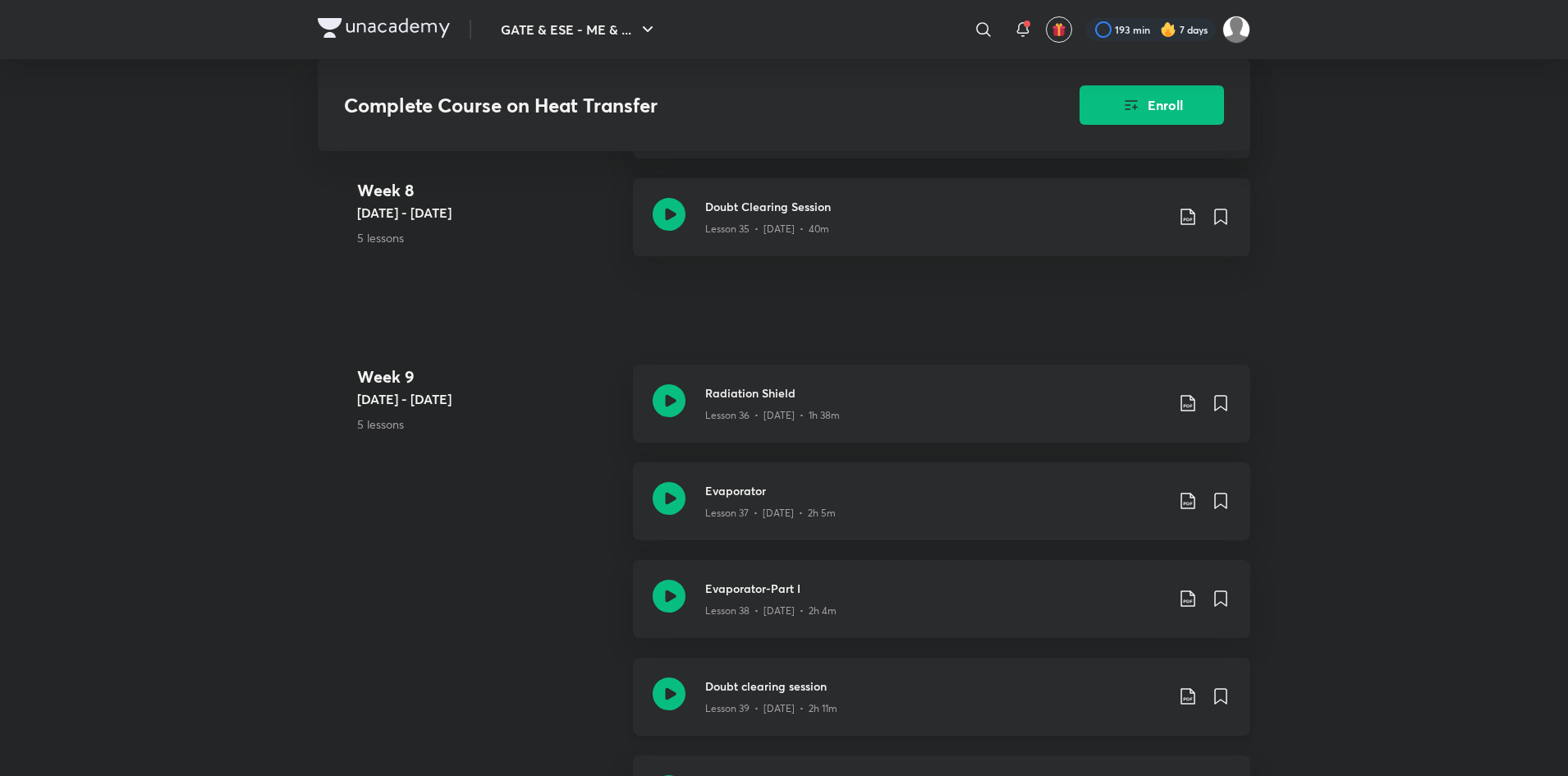
click at [1033, 690] on h3 "Doubt clearing session" at bounding box center [934, 685] width 459 height 17
